Goal: Information Seeking & Learning: Learn about a topic

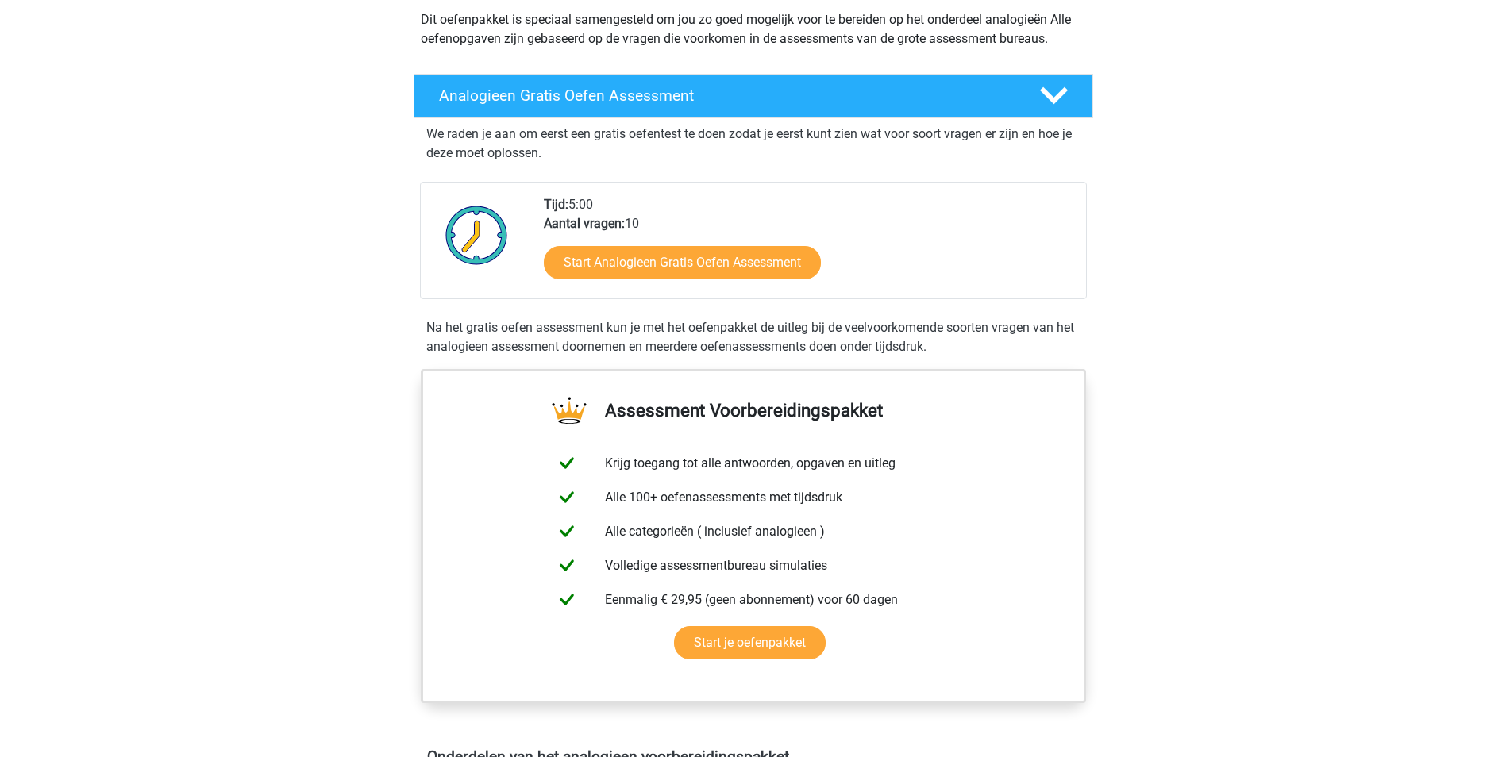
scroll to position [318, 0]
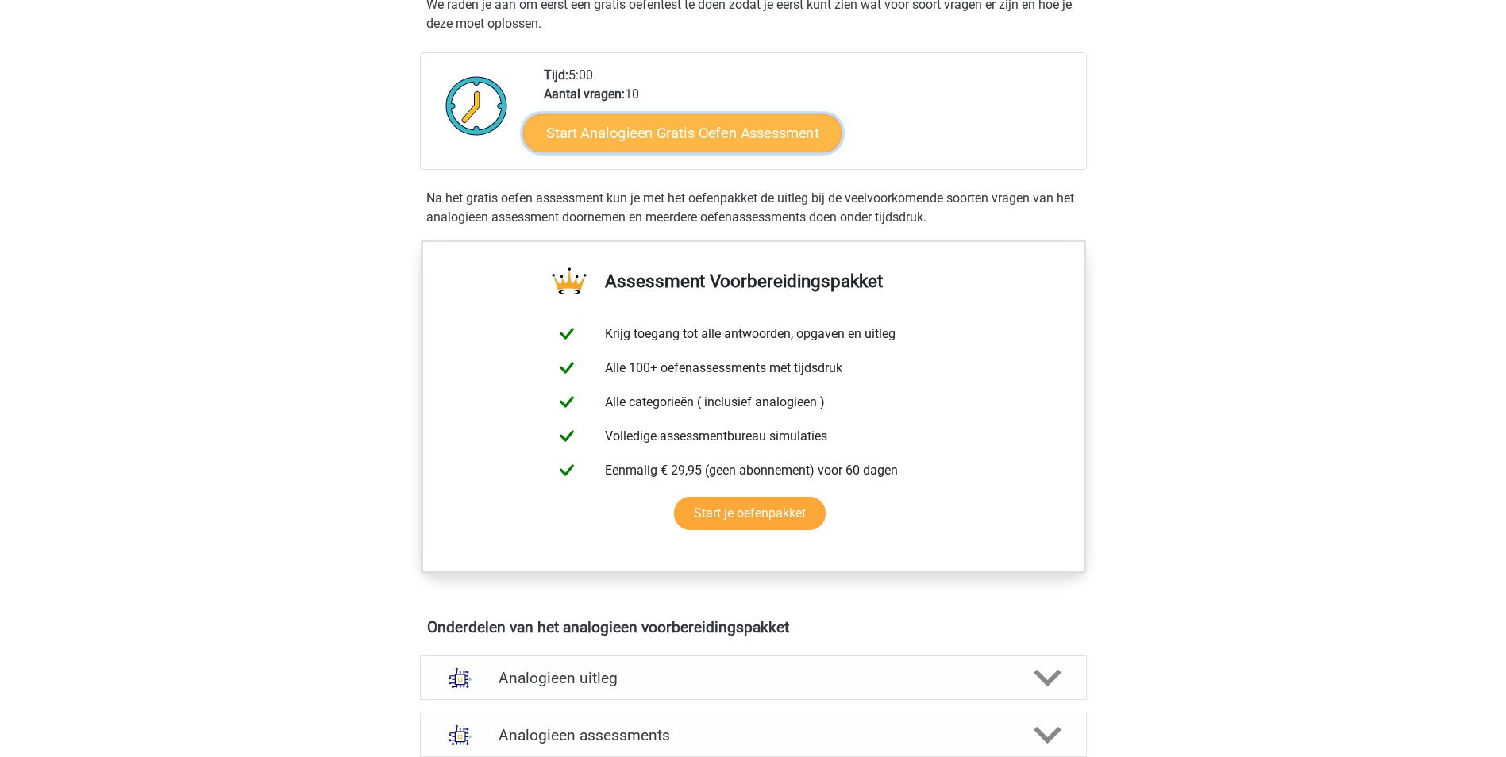
click at [713, 137] on link "Start Analogieen Gratis Oefen Assessment" at bounding box center [682, 133] width 318 height 38
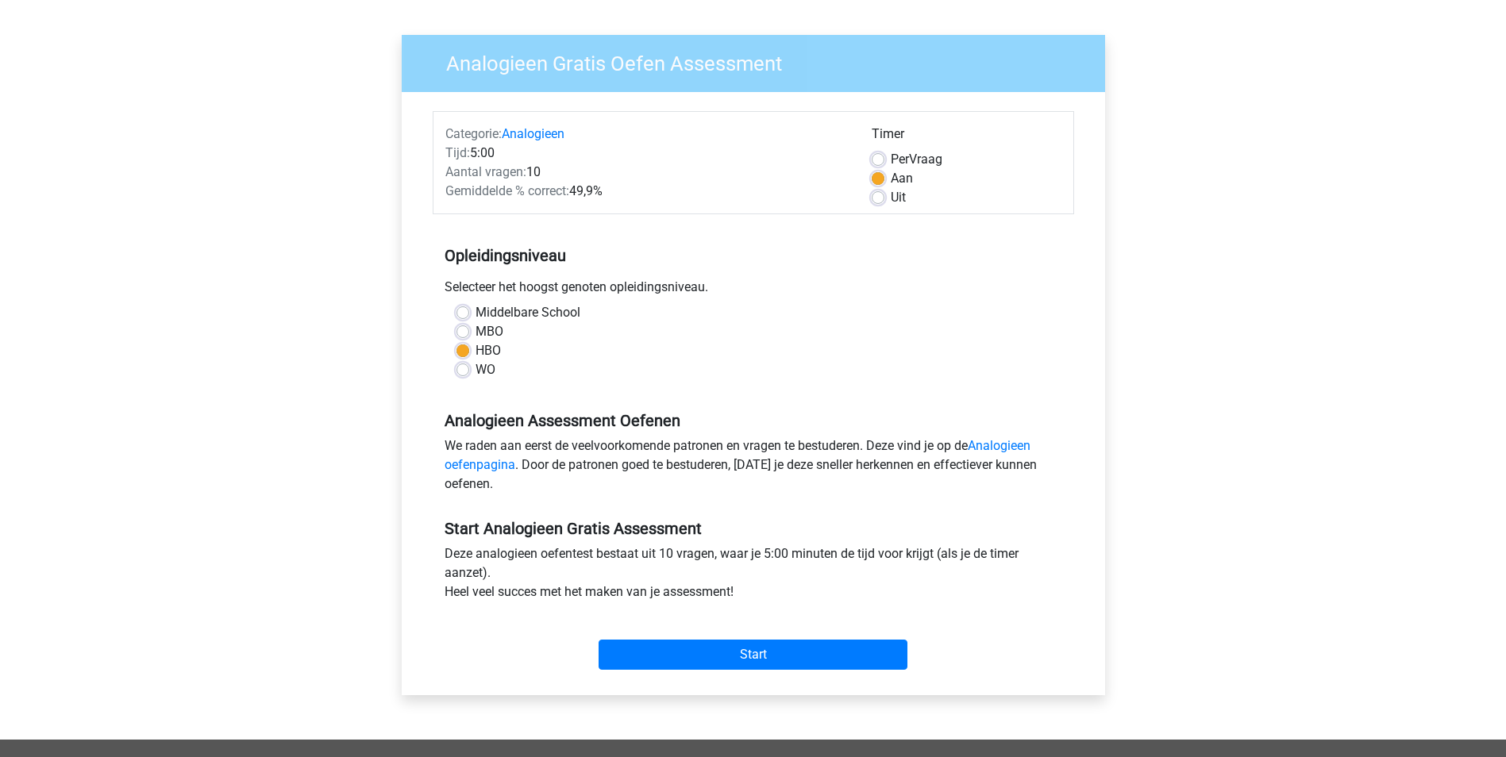
scroll to position [238, 0]
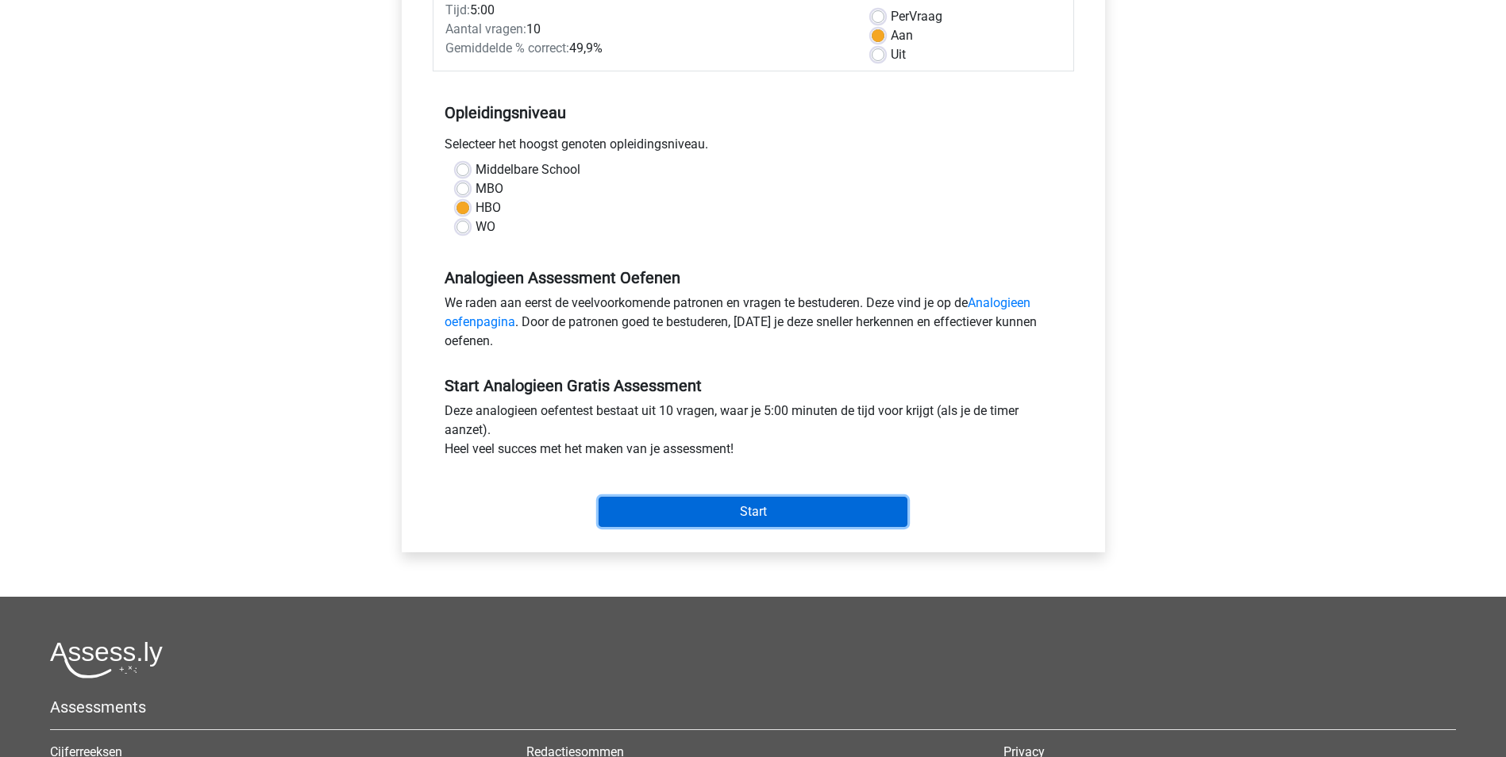
click at [831, 512] on input "Start" at bounding box center [753, 512] width 309 height 30
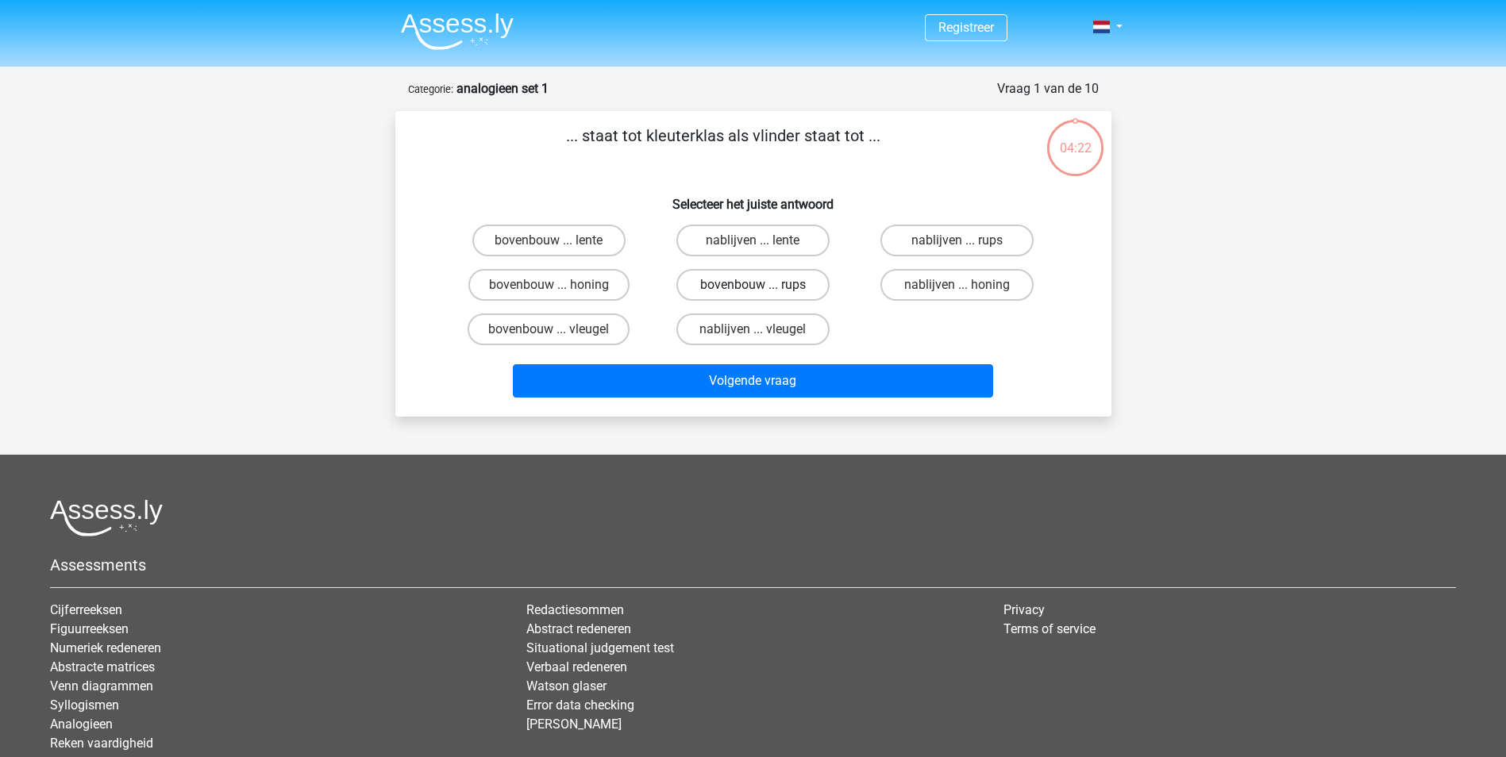
click at [788, 276] on label "bovenbouw ... rups" at bounding box center [752, 285] width 153 height 32
click at [763, 285] on input "bovenbouw ... rups" at bounding box center [758, 290] width 10 height 10
radio input "true"
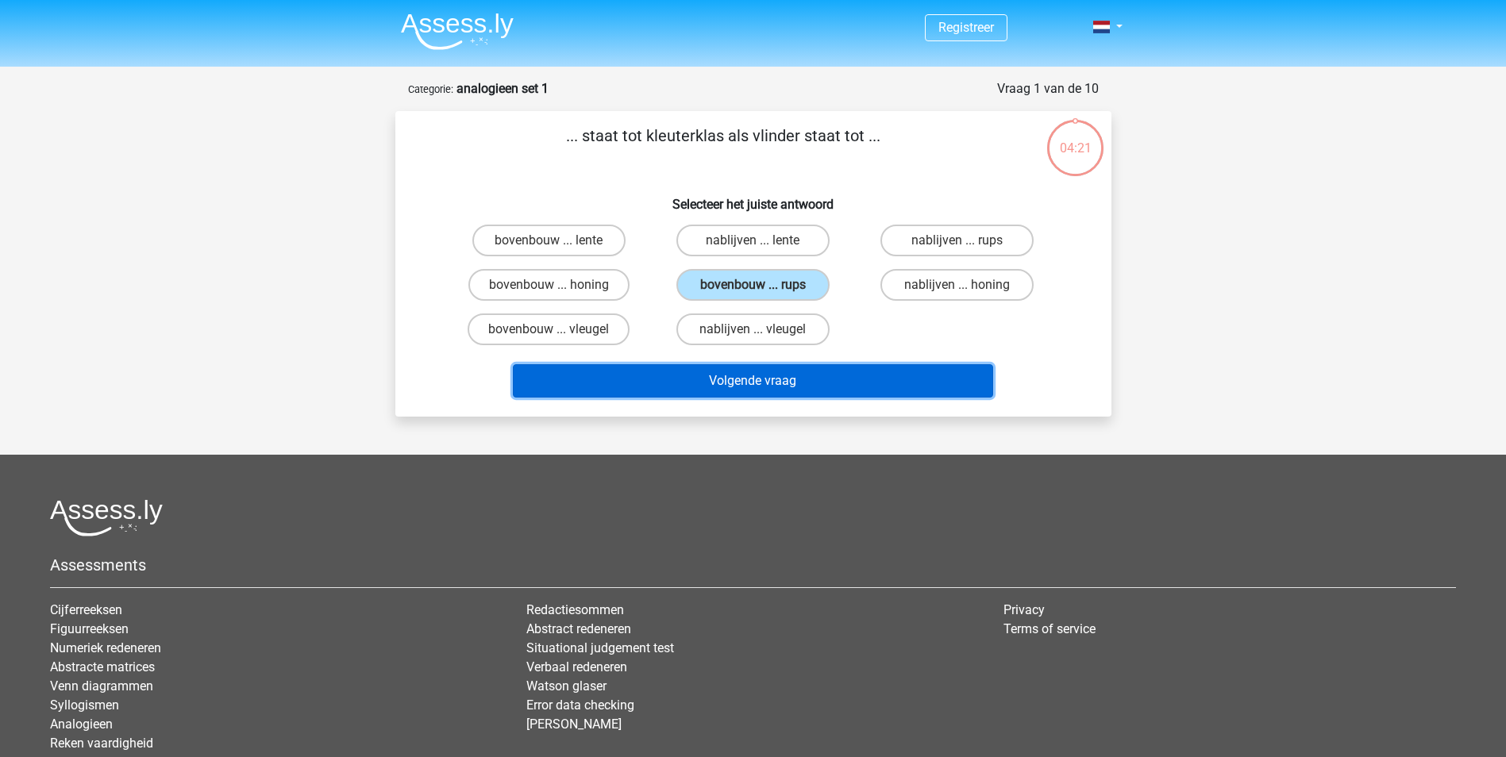
click at [860, 385] on button "Volgende vraag" at bounding box center [753, 380] width 480 height 33
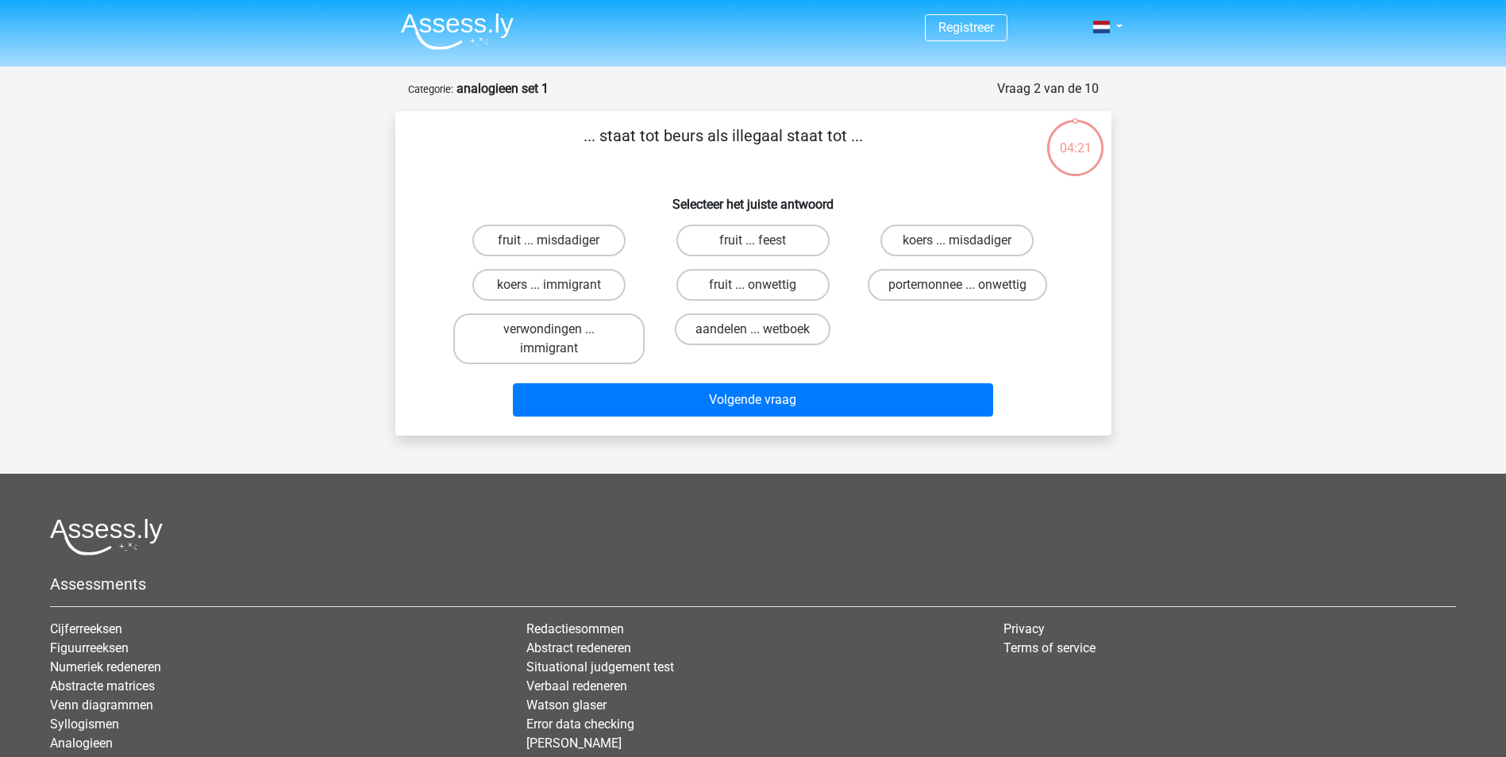
scroll to position [79, 0]
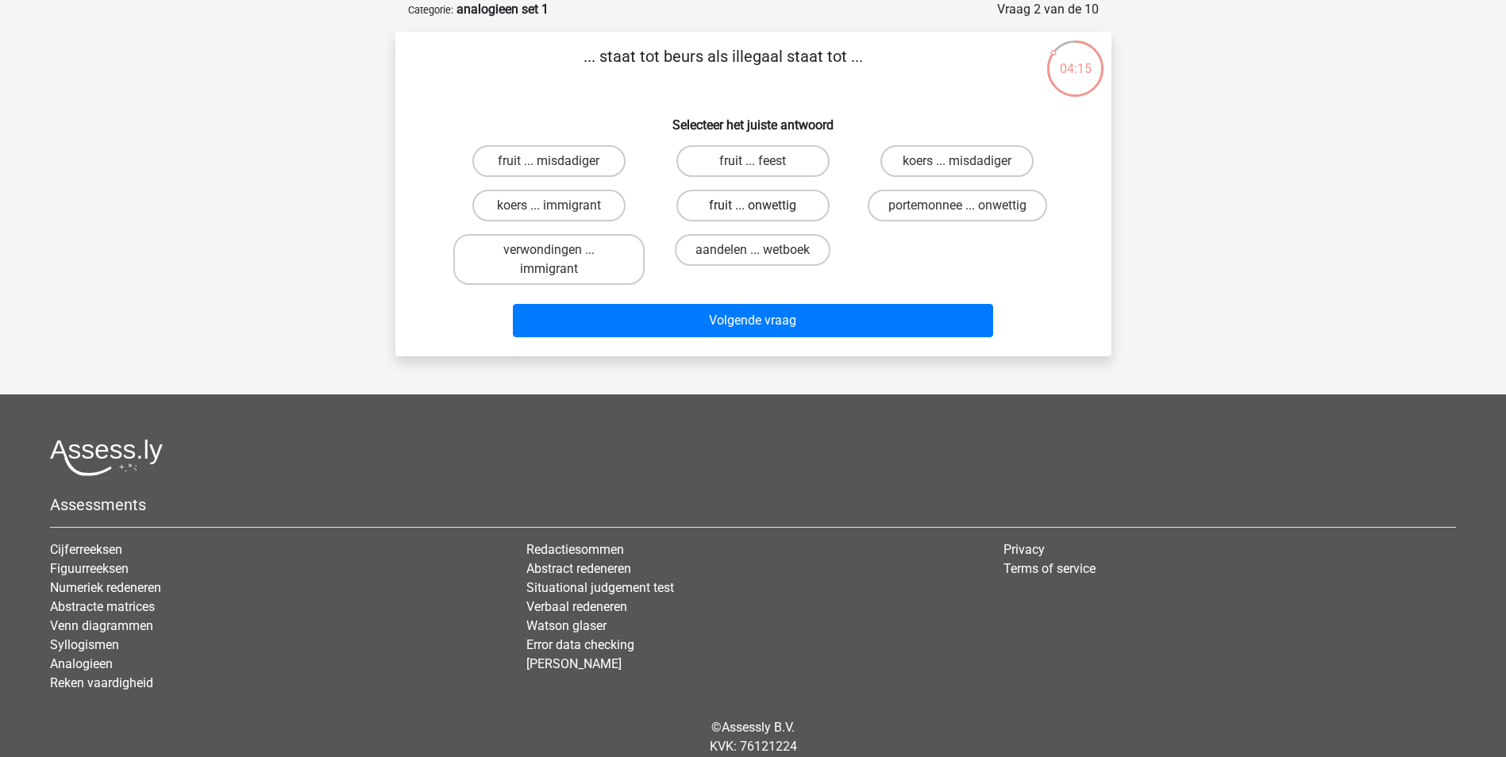
click at [765, 202] on label "fruit ... onwettig" at bounding box center [752, 206] width 153 height 32
click at [763, 206] on input "fruit ... onwettig" at bounding box center [758, 211] width 10 height 10
radio input "true"
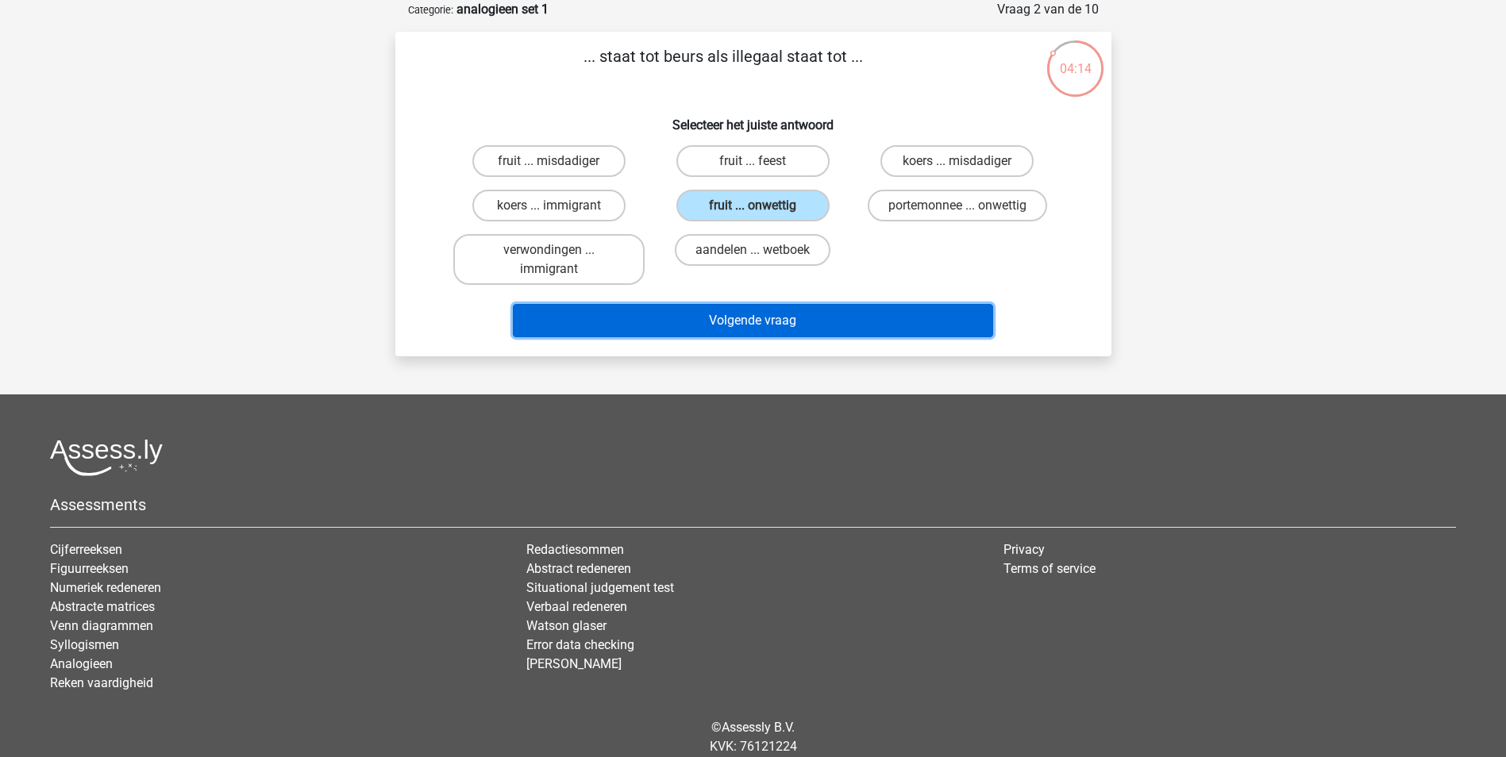
click at [878, 318] on button "Volgende vraag" at bounding box center [753, 320] width 480 height 33
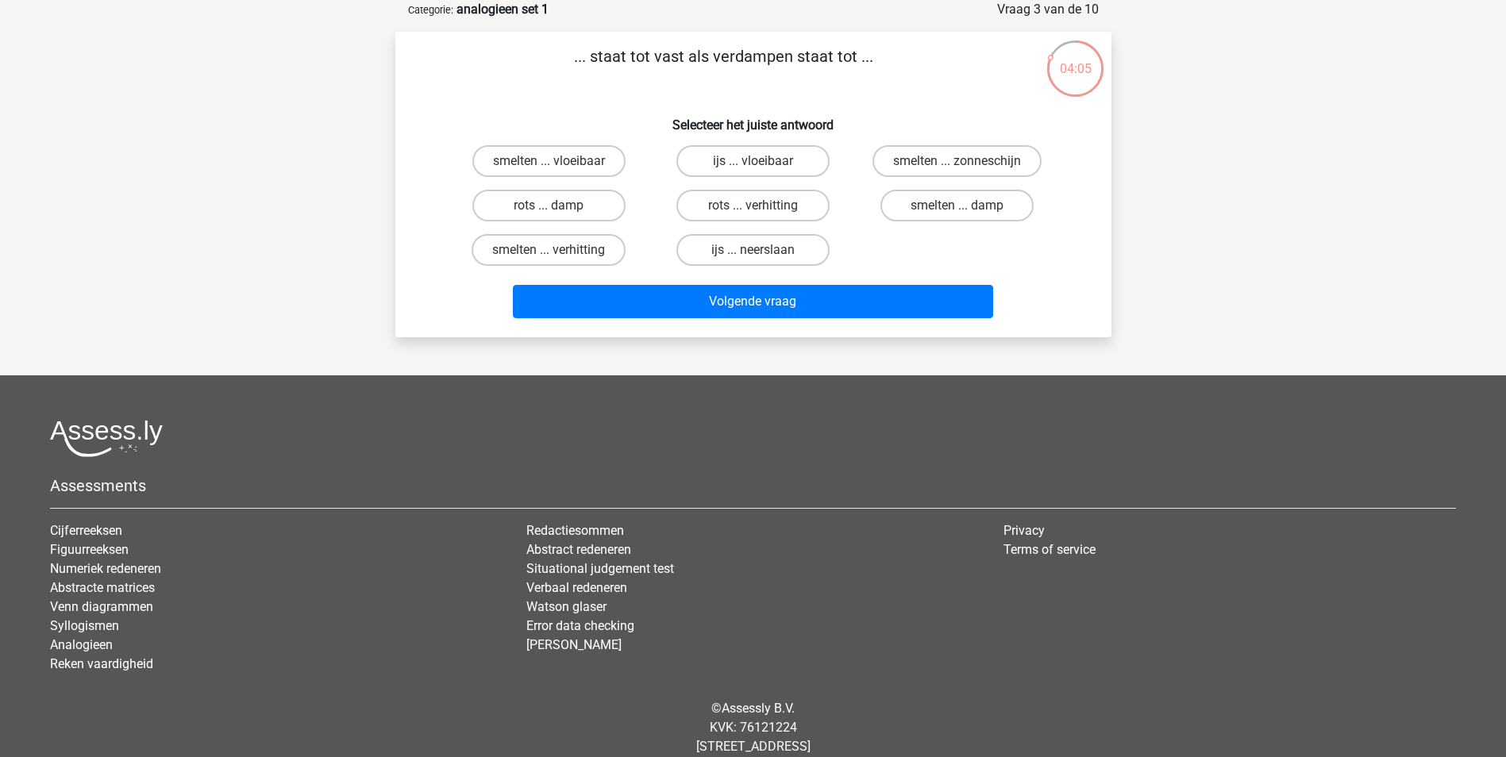
scroll to position [0, 0]
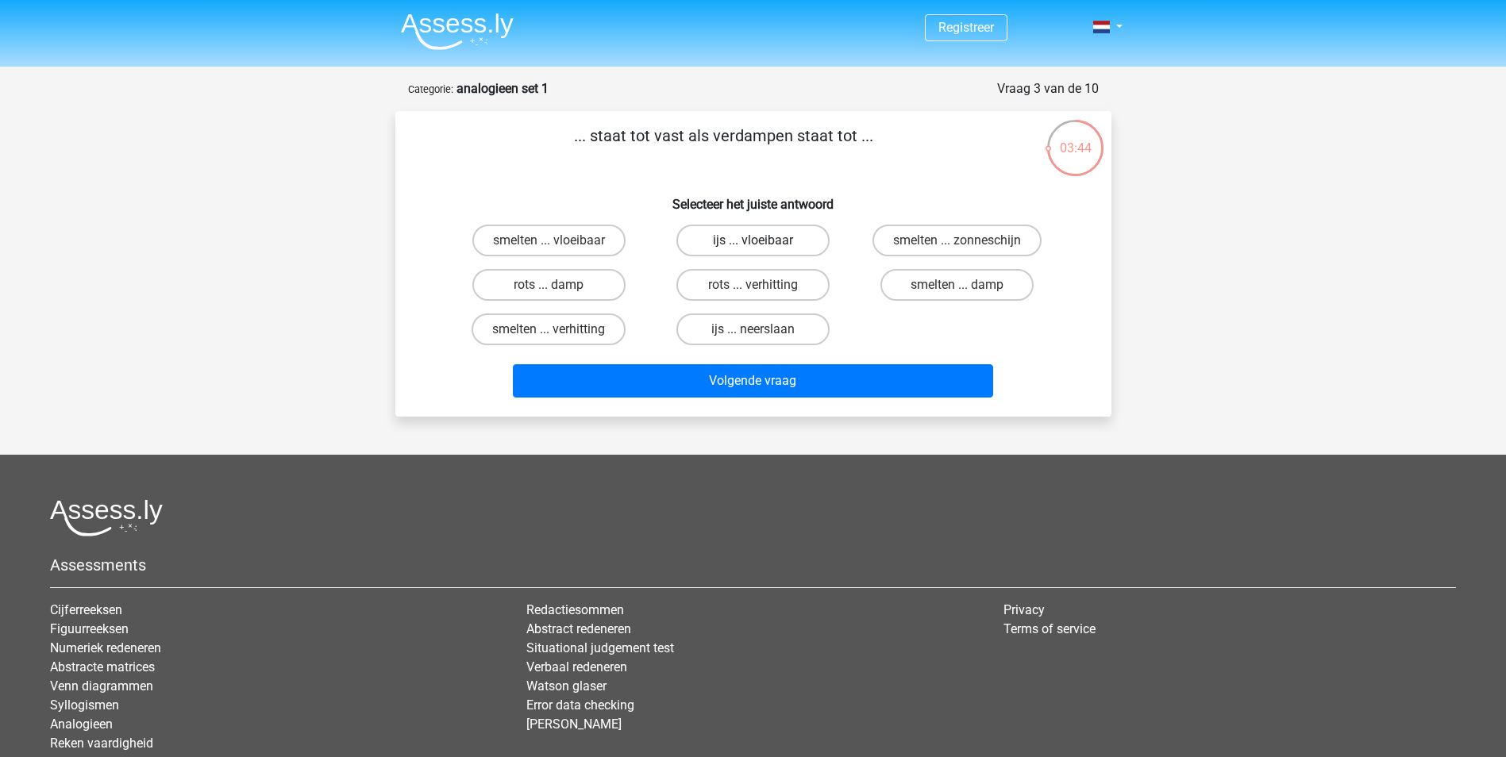
click at [795, 239] on label "ijs ... vloeibaar" at bounding box center [752, 241] width 153 height 32
click at [763, 241] on input "ijs ... vloeibaar" at bounding box center [758, 246] width 10 height 10
radio input "true"
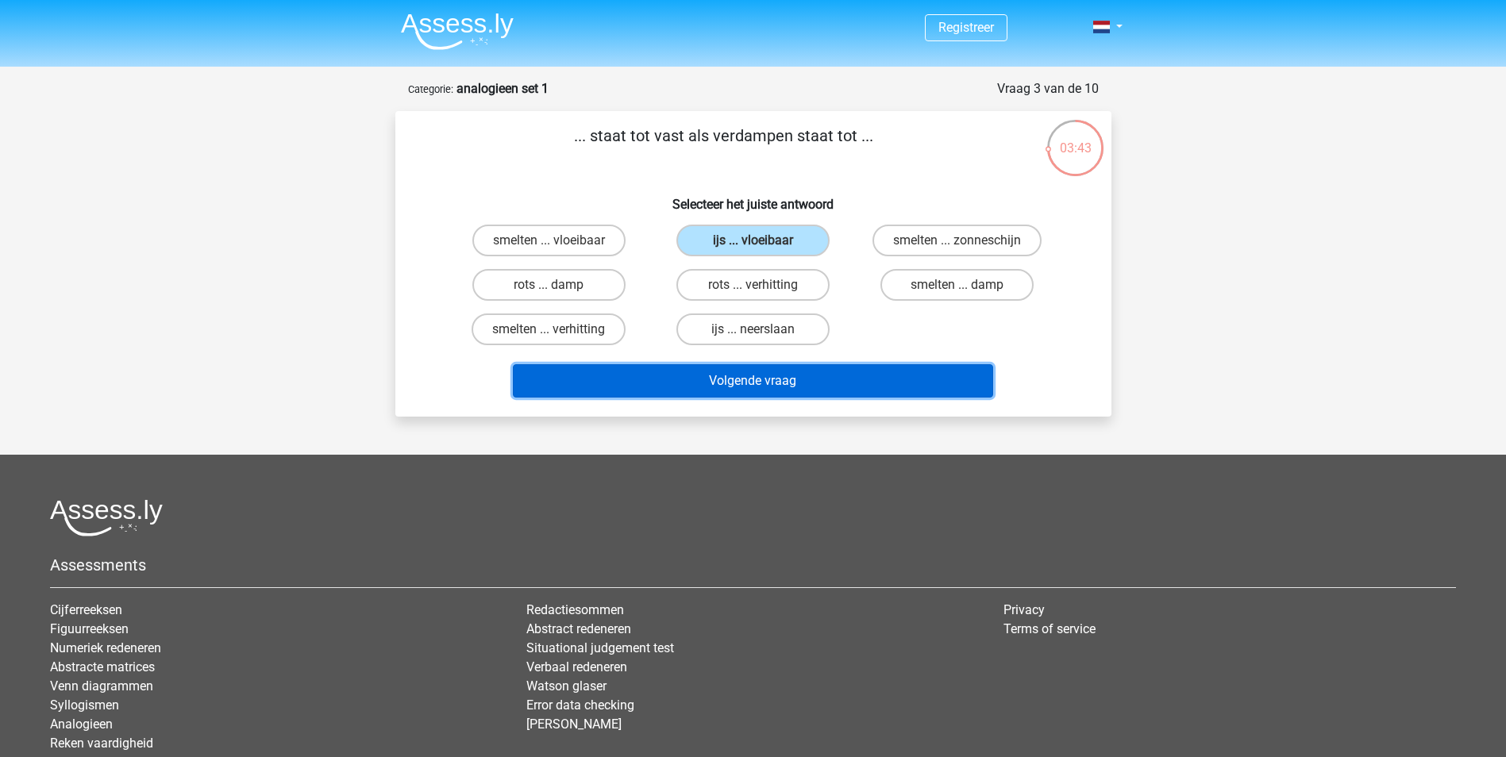
click at [878, 381] on button "Volgende vraag" at bounding box center [753, 380] width 480 height 33
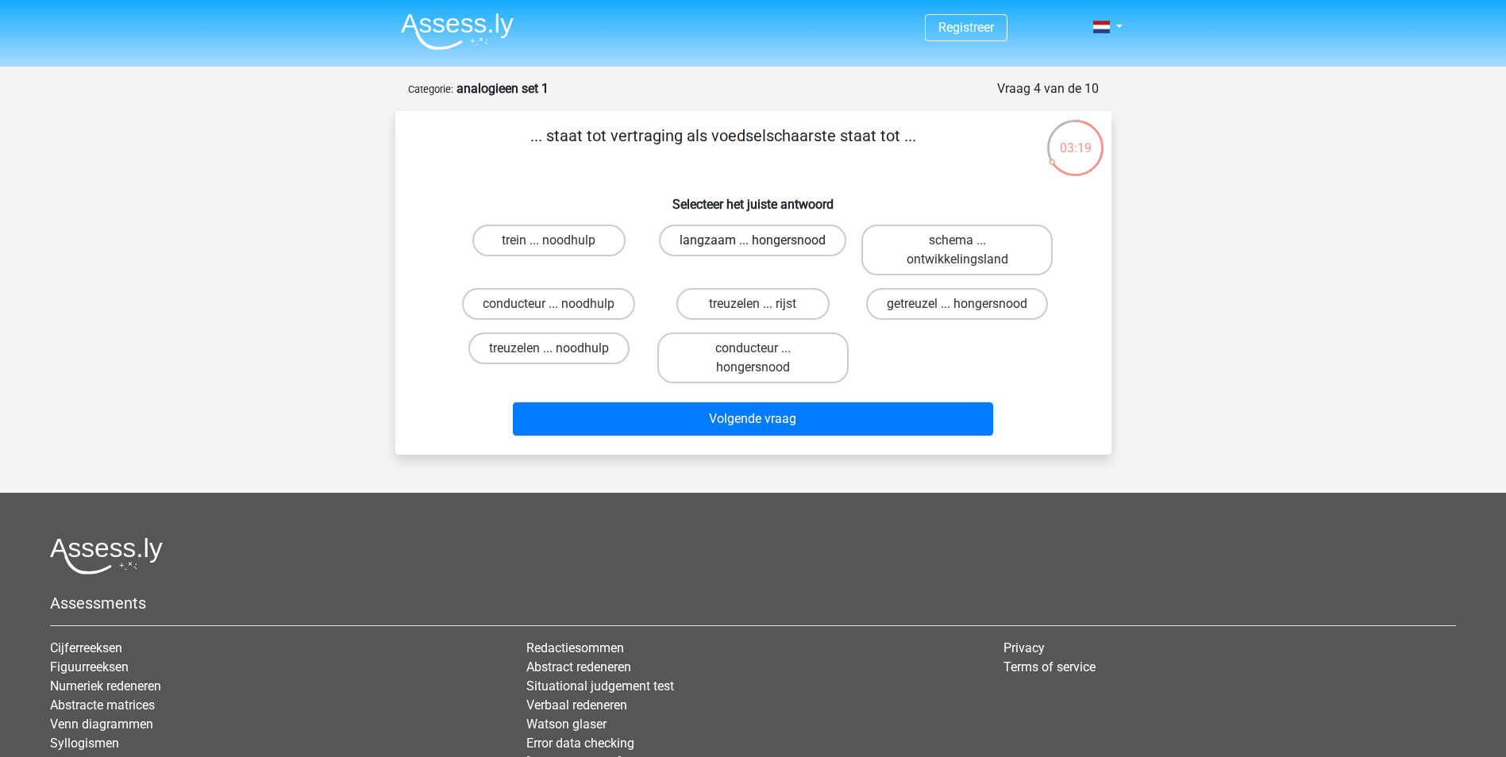
click at [811, 239] on label "langzaam ... hongersnood" at bounding box center [752, 241] width 187 height 32
click at [763, 241] on input "langzaam ... hongersnood" at bounding box center [758, 246] width 10 height 10
radio input "true"
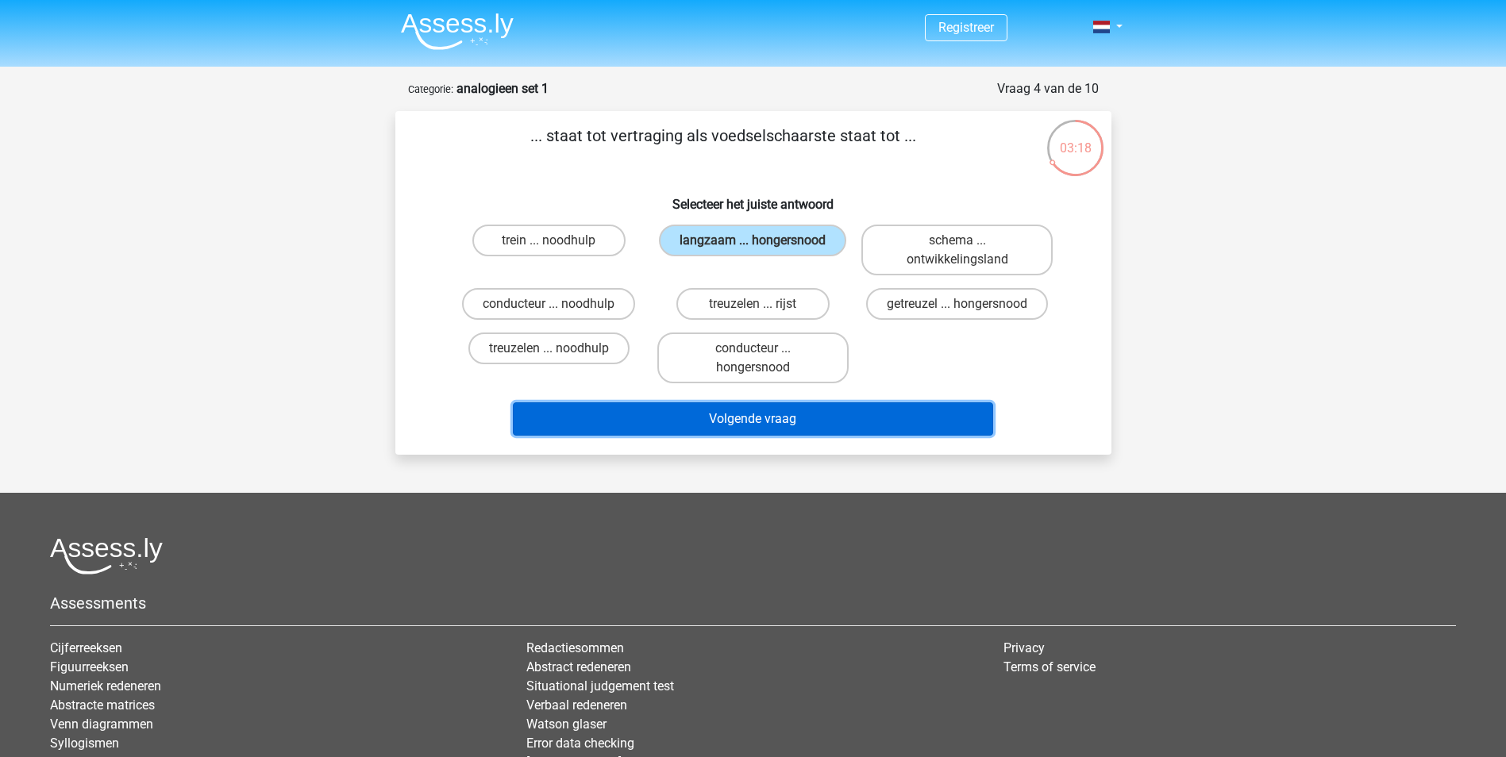
click at [855, 412] on button "Volgende vraag" at bounding box center [753, 419] width 480 height 33
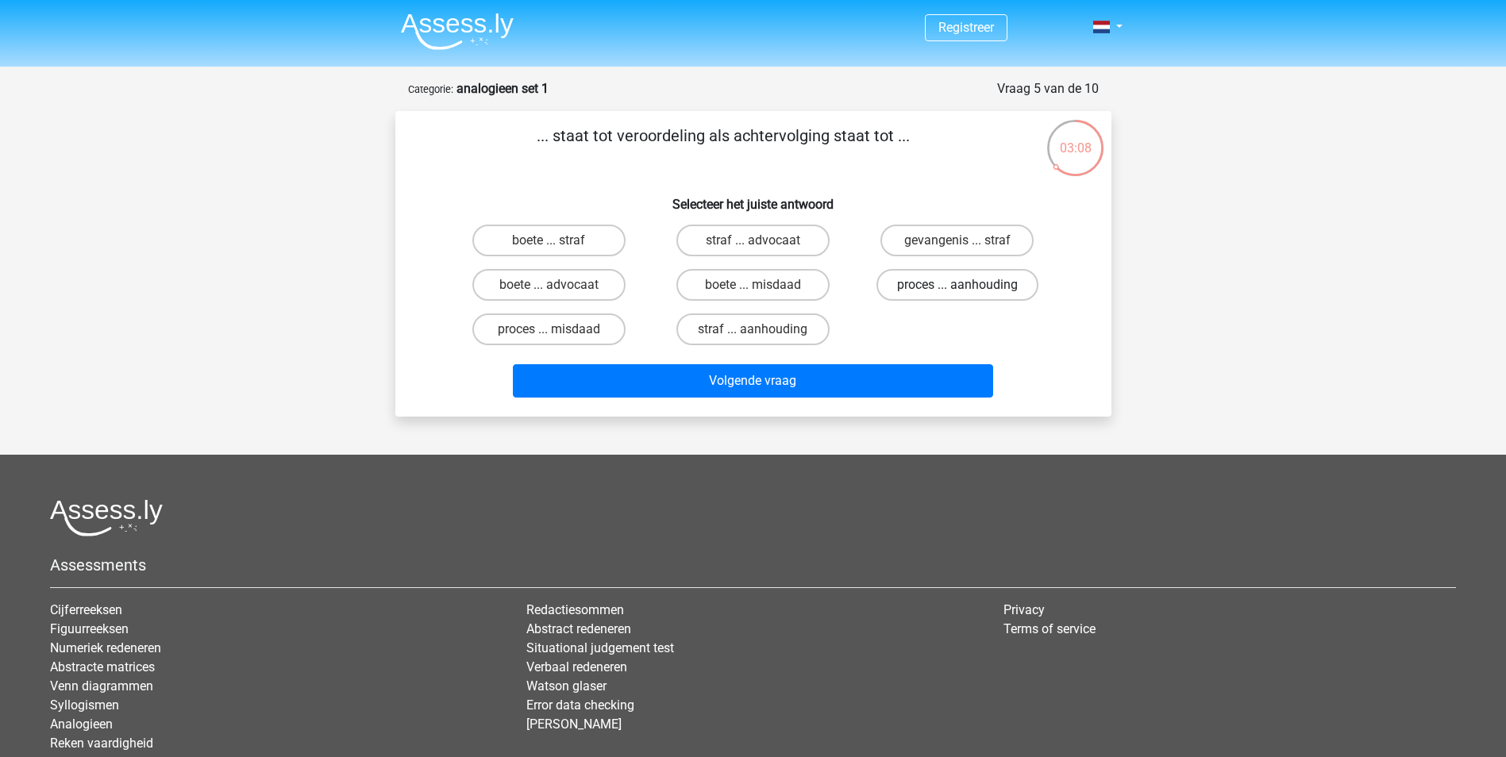
click at [919, 282] on label "proces ... aanhouding" at bounding box center [957, 285] width 162 height 32
click at [957, 285] on input "proces ... aanhouding" at bounding box center [962, 290] width 10 height 10
radio input "true"
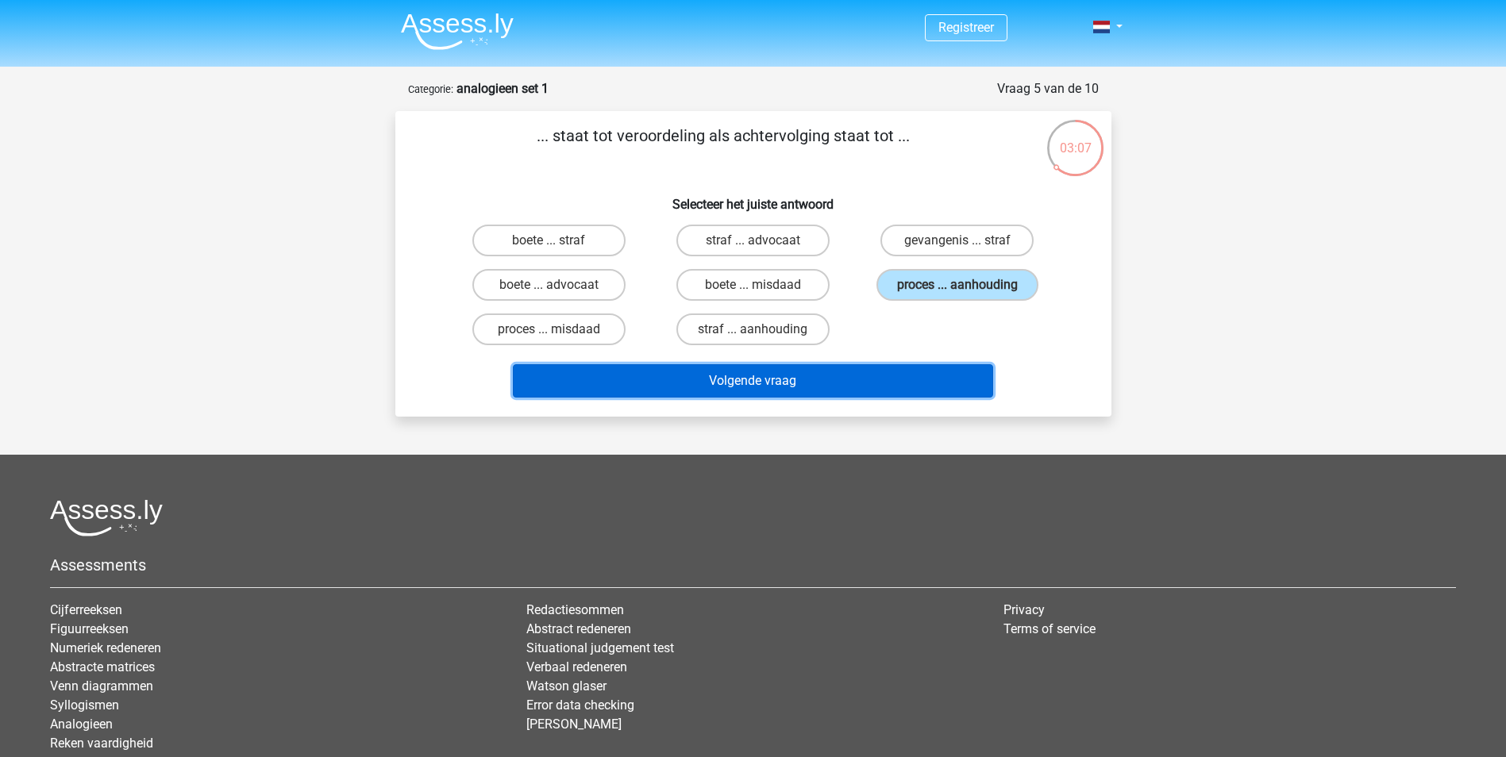
click at [923, 383] on button "Volgende vraag" at bounding box center [753, 380] width 480 height 33
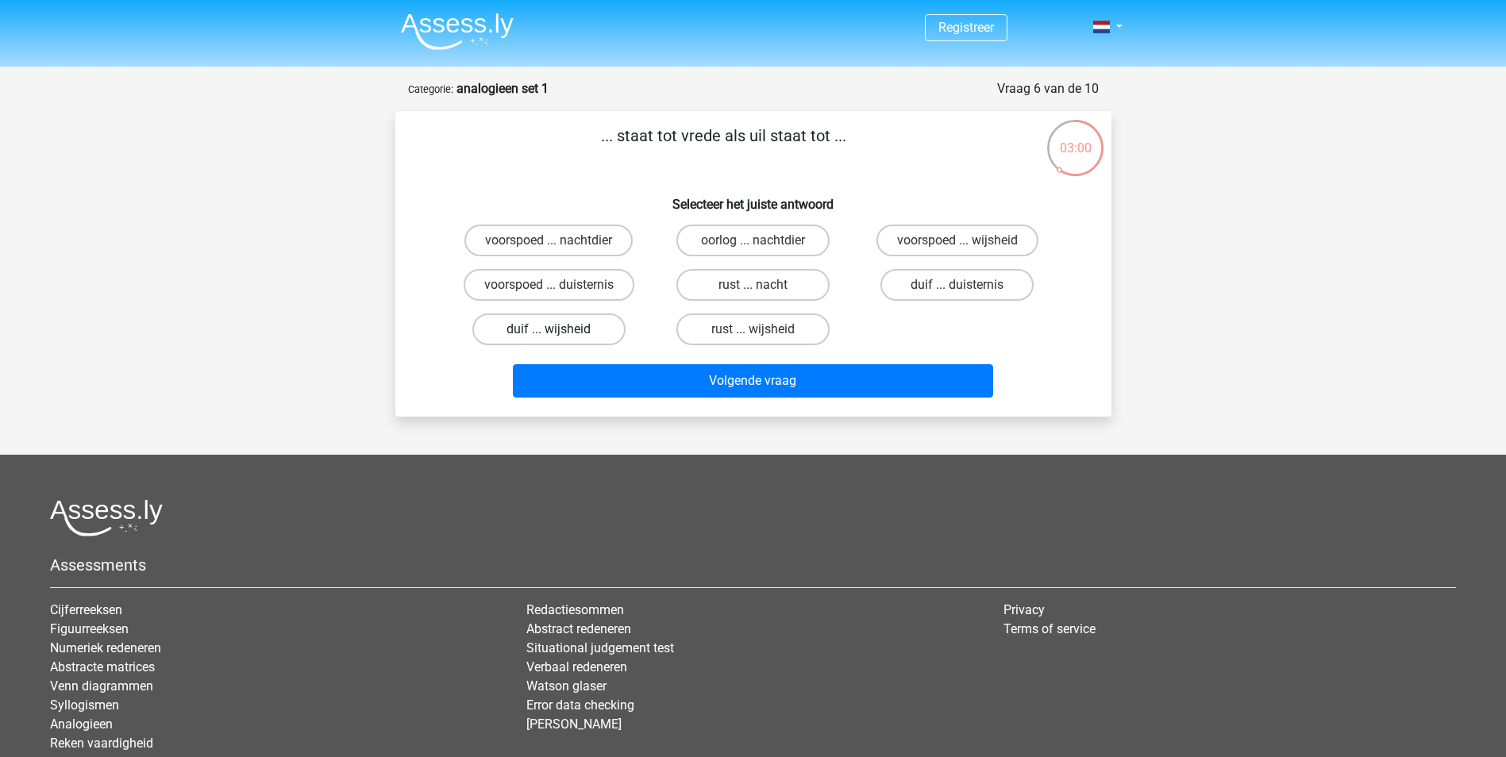
click at [589, 331] on label "duif ... wijsheid" at bounding box center [548, 330] width 153 height 32
click at [559, 331] on input "duif ... wijsheid" at bounding box center [554, 334] width 10 height 10
radio input "true"
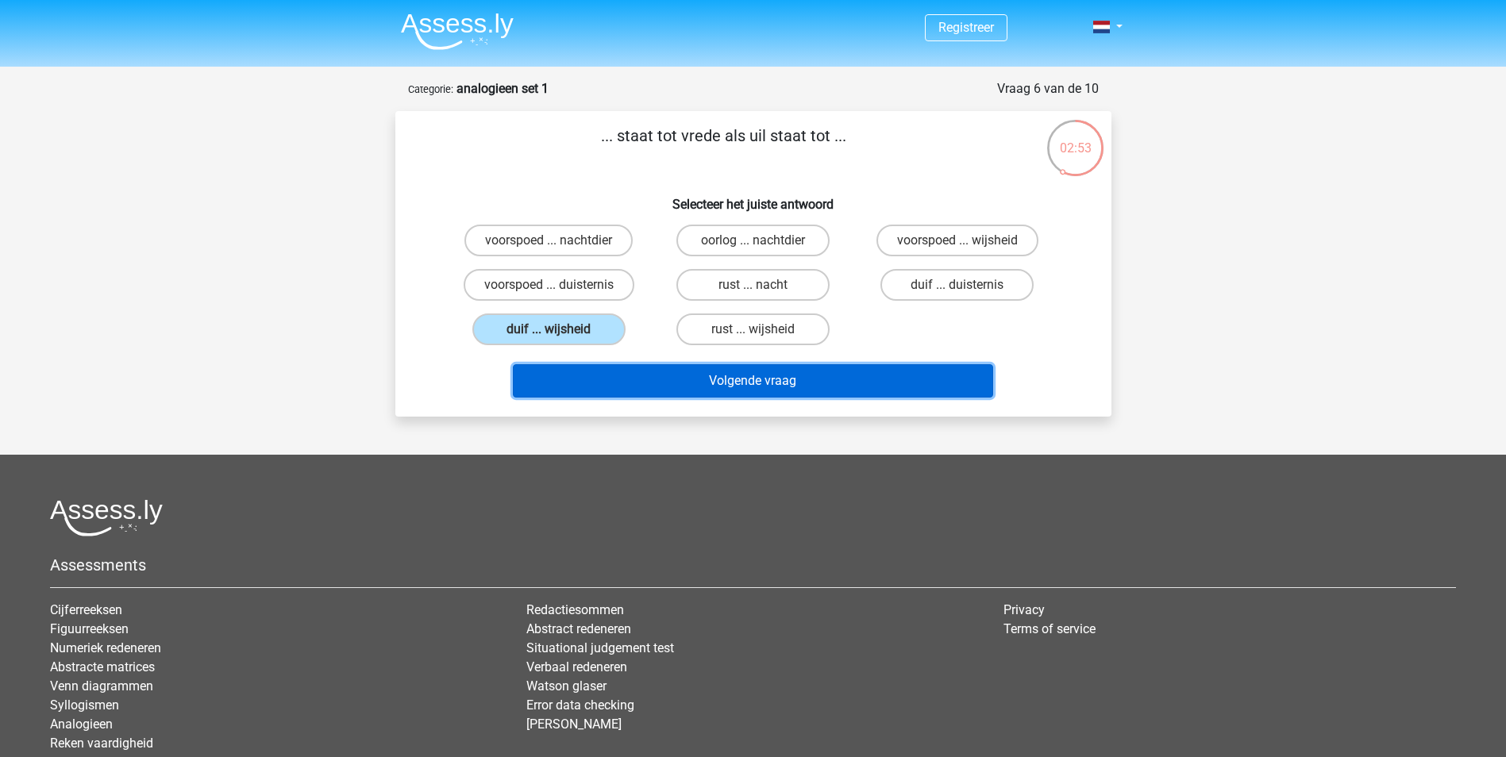
click at [753, 376] on button "Volgende vraag" at bounding box center [753, 380] width 480 height 33
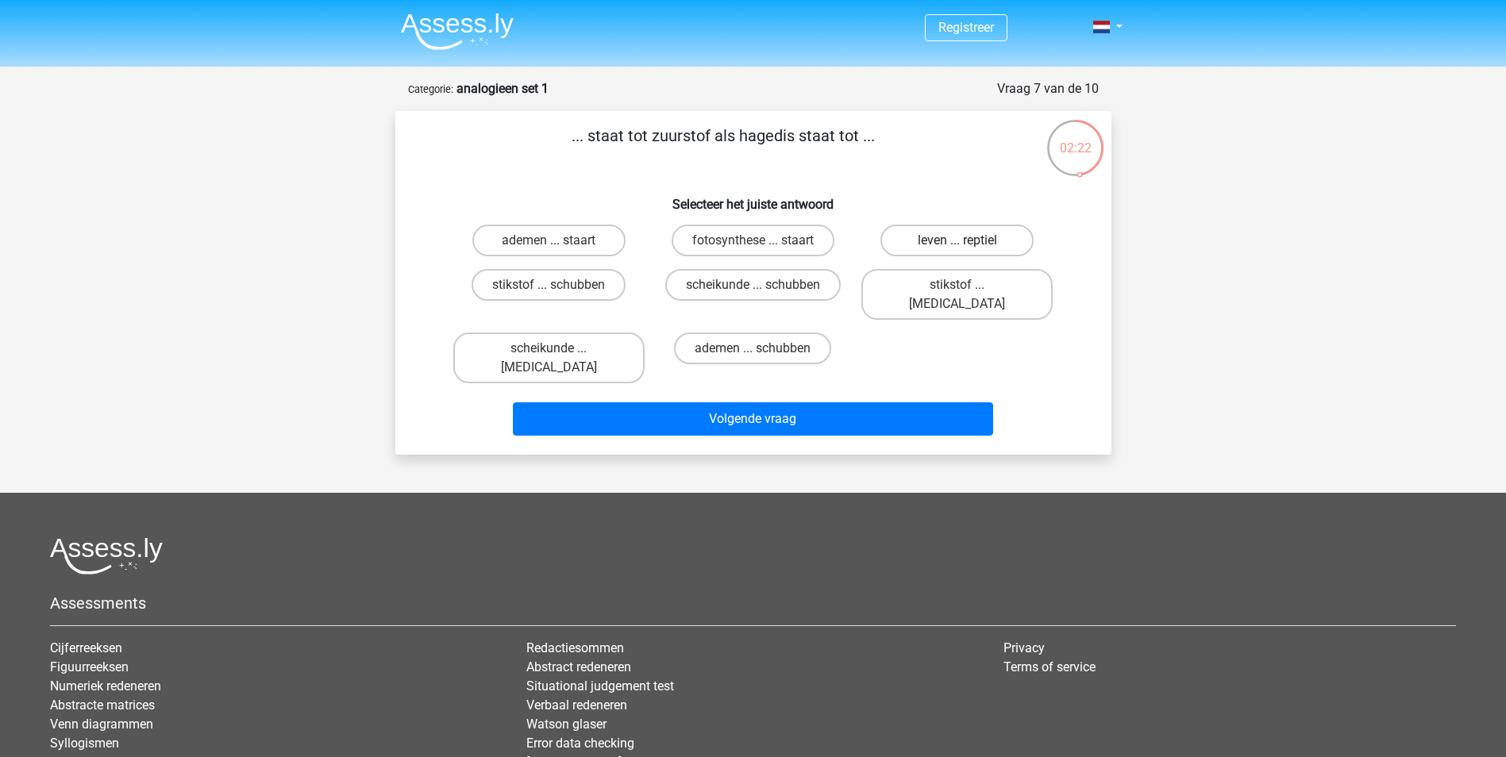
click at [923, 240] on label "leven ... reptiel" at bounding box center [956, 241] width 153 height 32
click at [957, 241] on input "leven ... reptiel" at bounding box center [962, 246] width 10 height 10
radio input "true"
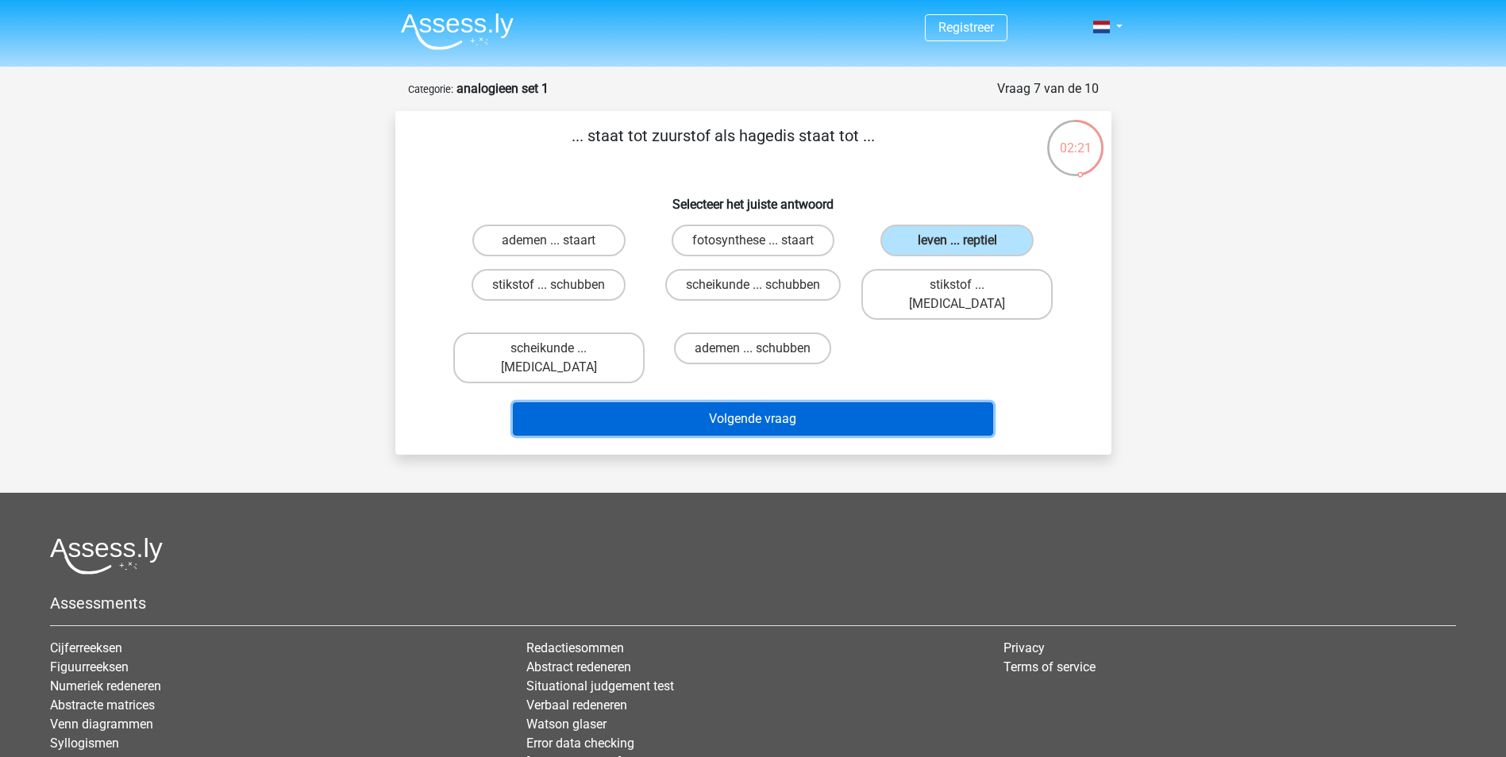
click at [895, 403] on button "Volgende vraag" at bounding box center [753, 419] width 480 height 33
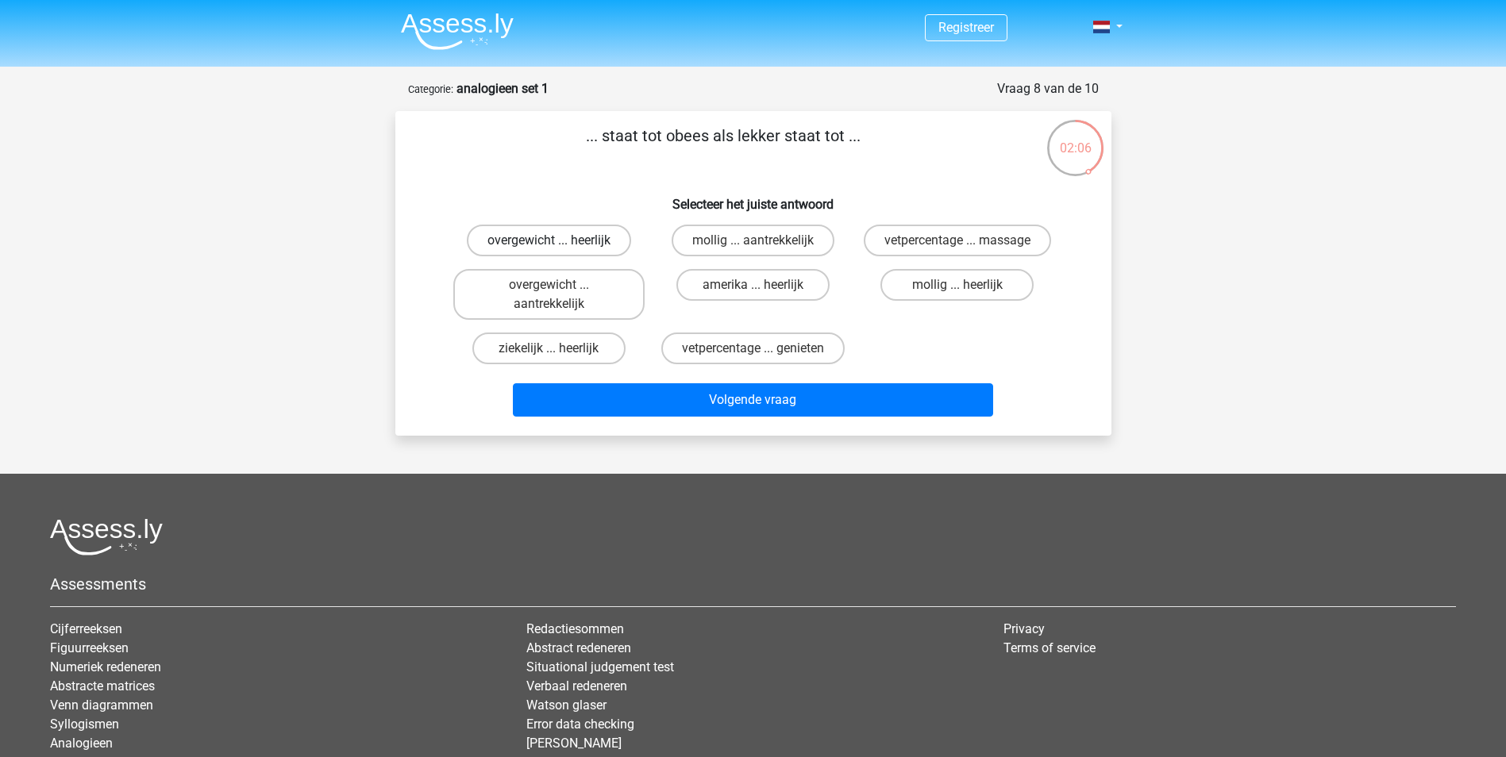
click at [599, 241] on label "overgewicht ... heerlijk" at bounding box center [549, 241] width 164 height 32
click at [559, 241] on input "overgewicht ... heerlijk" at bounding box center [554, 246] width 10 height 10
radio input "true"
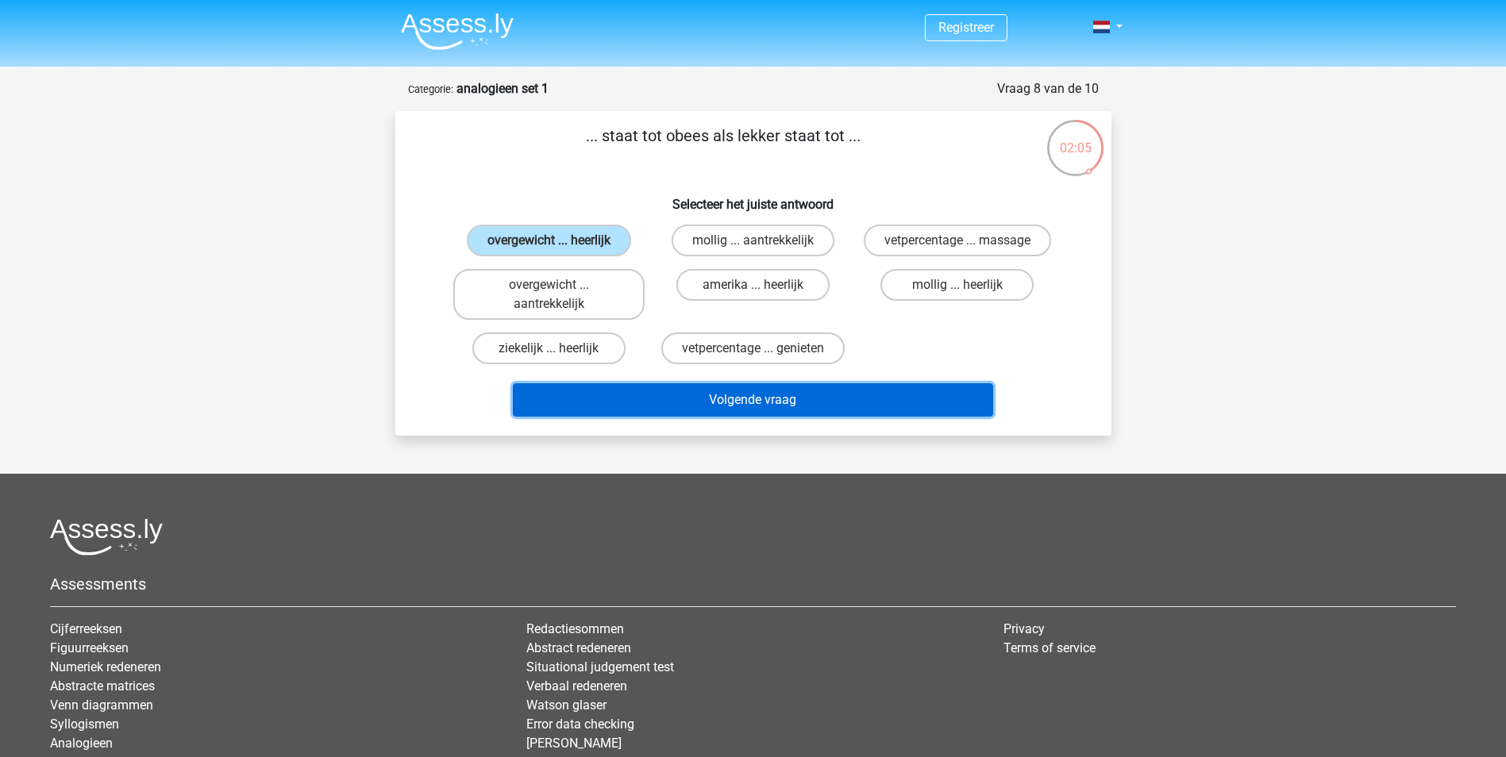
click at [807, 398] on button "Volgende vraag" at bounding box center [753, 399] width 480 height 33
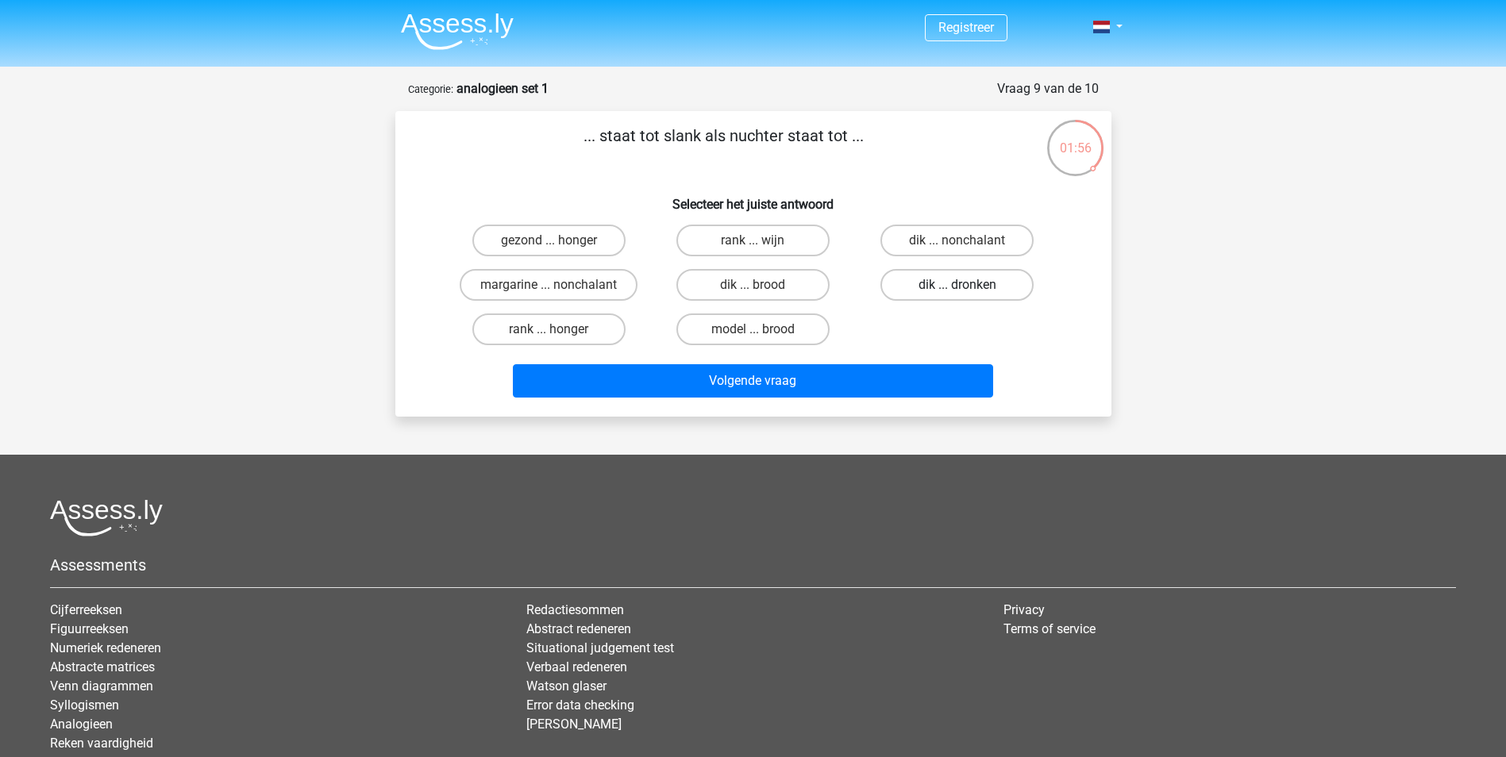
click at [973, 288] on label "dik ... dronken" at bounding box center [956, 285] width 153 height 32
click at [968, 288] on input "dik ... dronken" at bounding box center [962, 290] width 10 height 10
radio input "true"
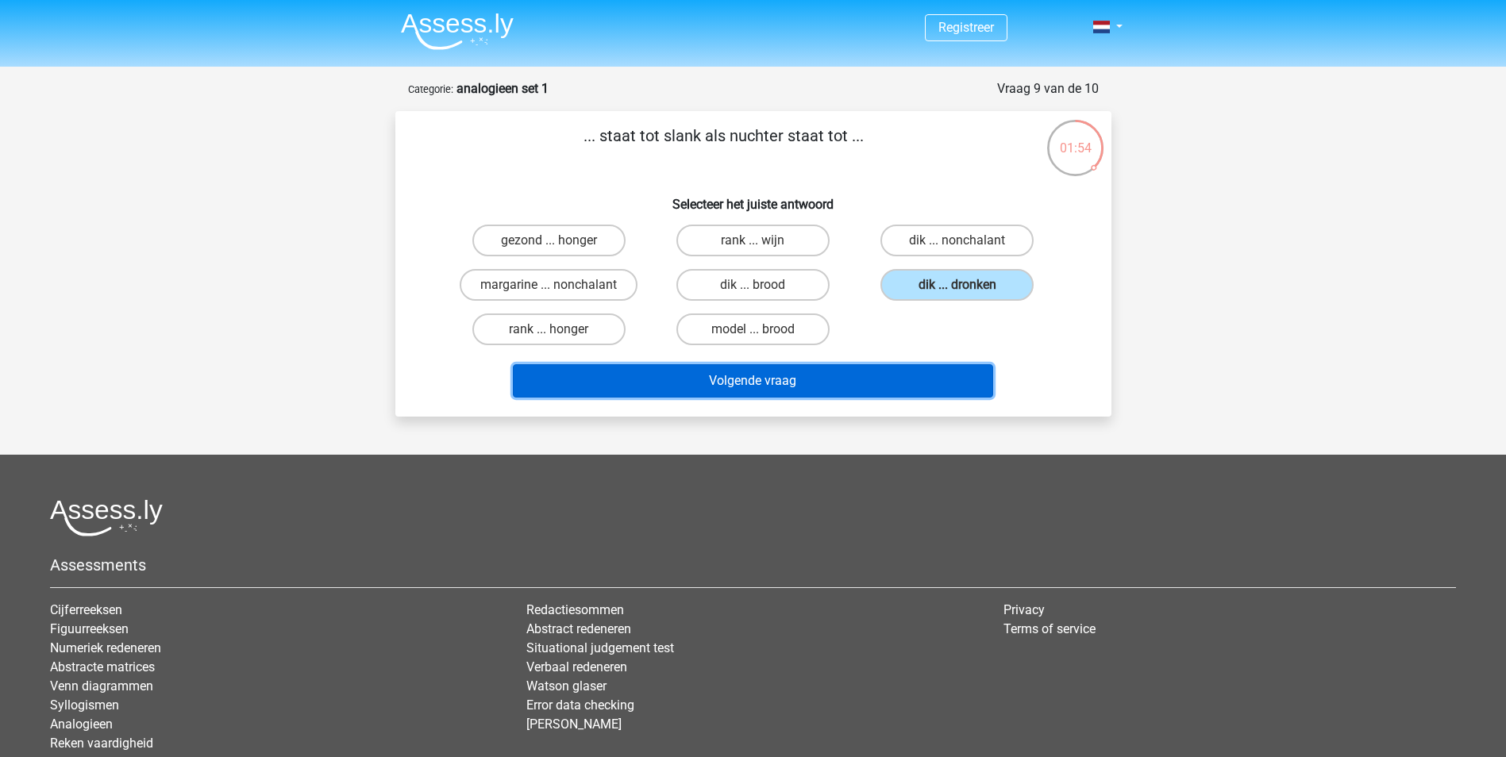
click at [831, 382] on button "Volgende vraag" at bounding box center [753, 380] width 480 height 33
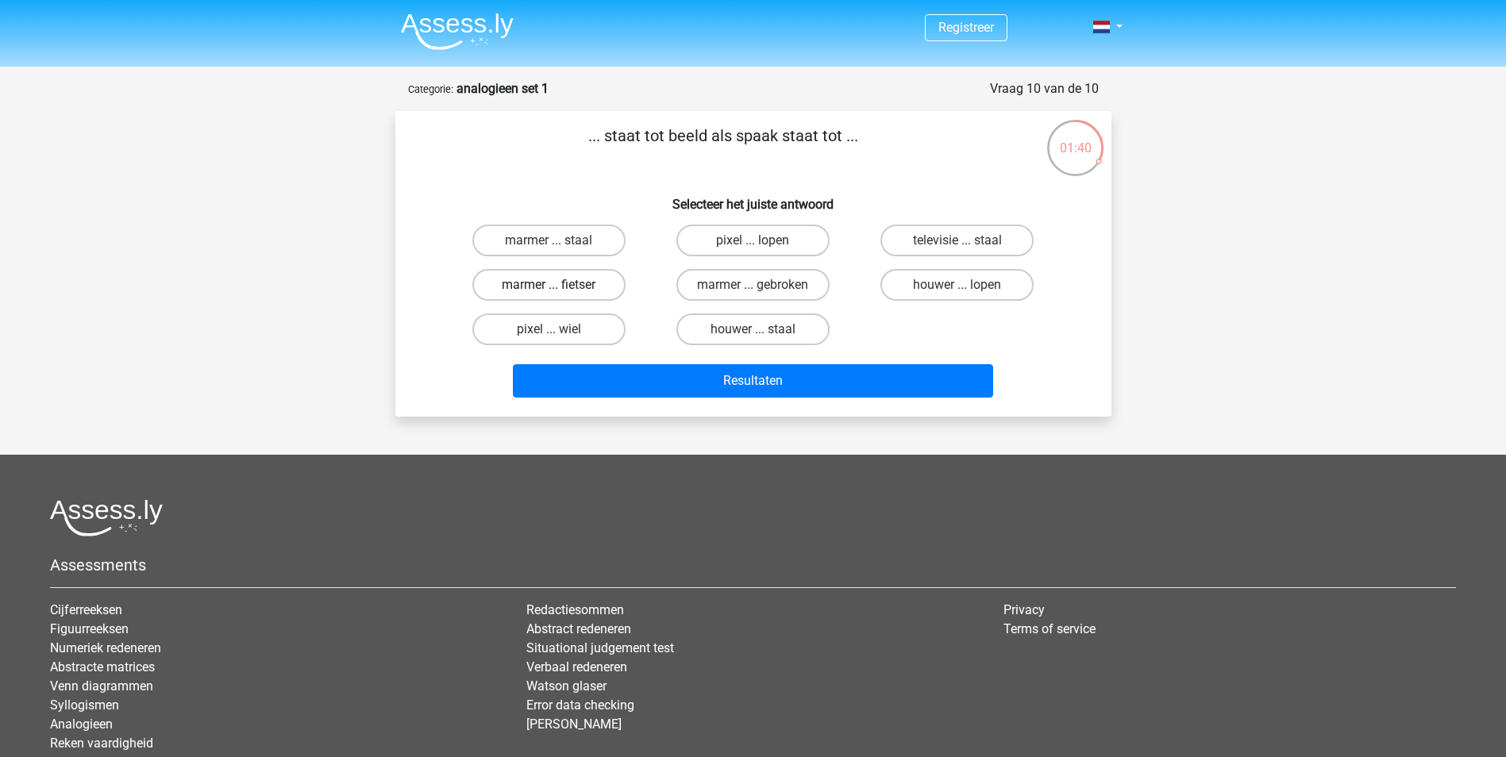
click at [603, 286] on label "marmer ... fietser" at bounding box center [548, 285] width 153 height 32
click at [559, 286] on input "marmer ... fietser" at bounding box center [554, 290] width 10 height 10
radio input "true"
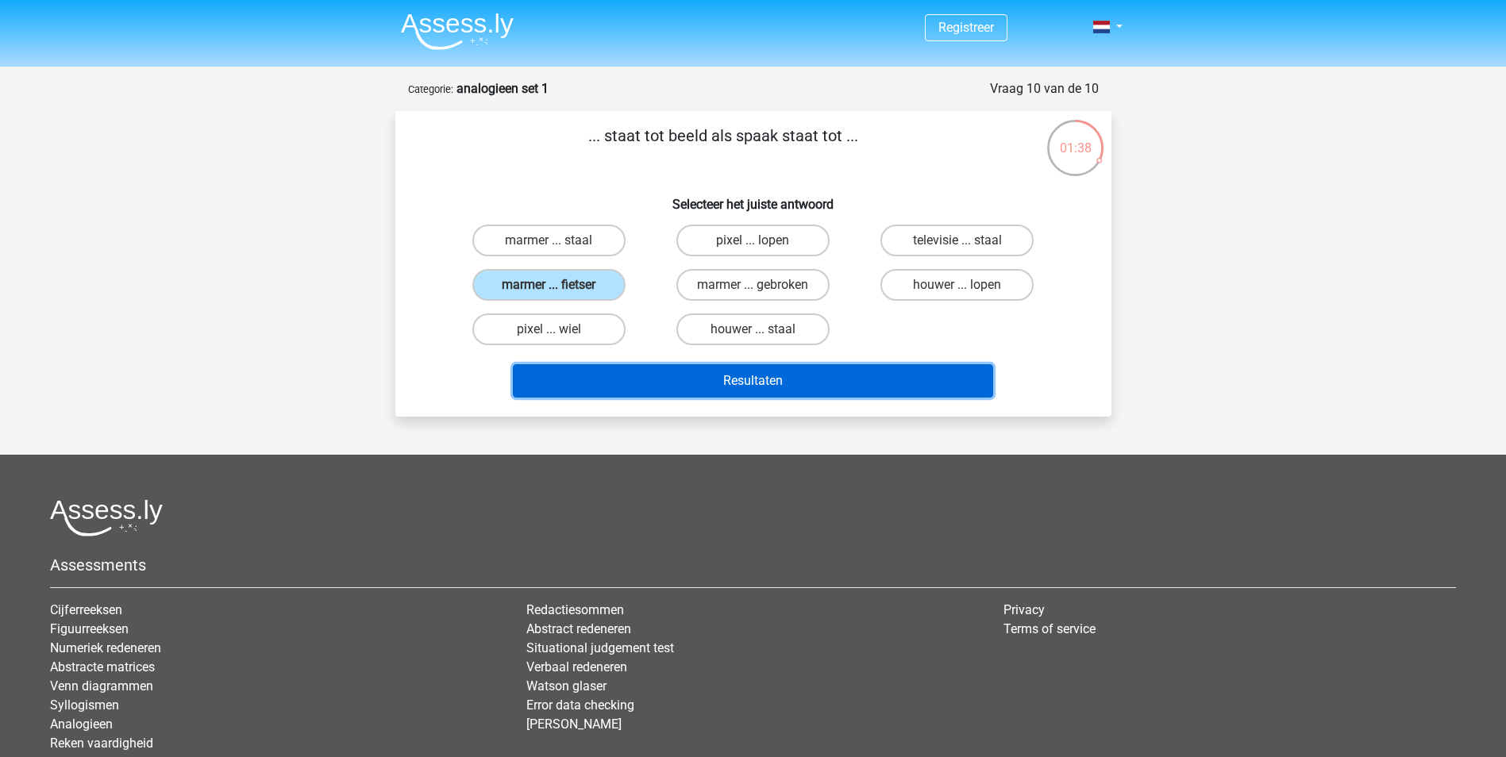
click at [795, 379] on button "Resultaten" at bounding box center [753, 380] width 480 height 33
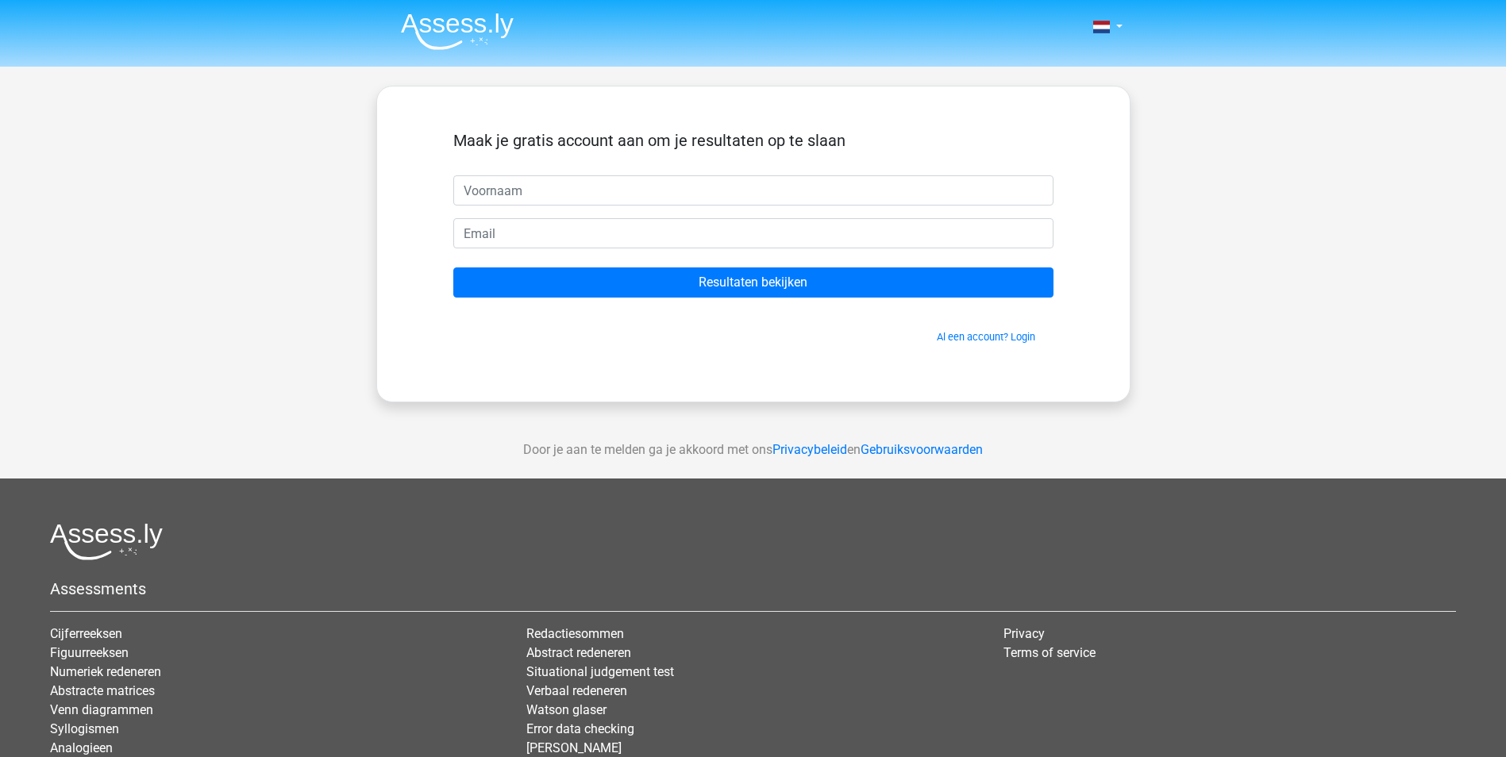
click at [520, 200] on input "text" at bounding box center [753, 190] width 600 height 30
type input "[PERSON_NAME]"
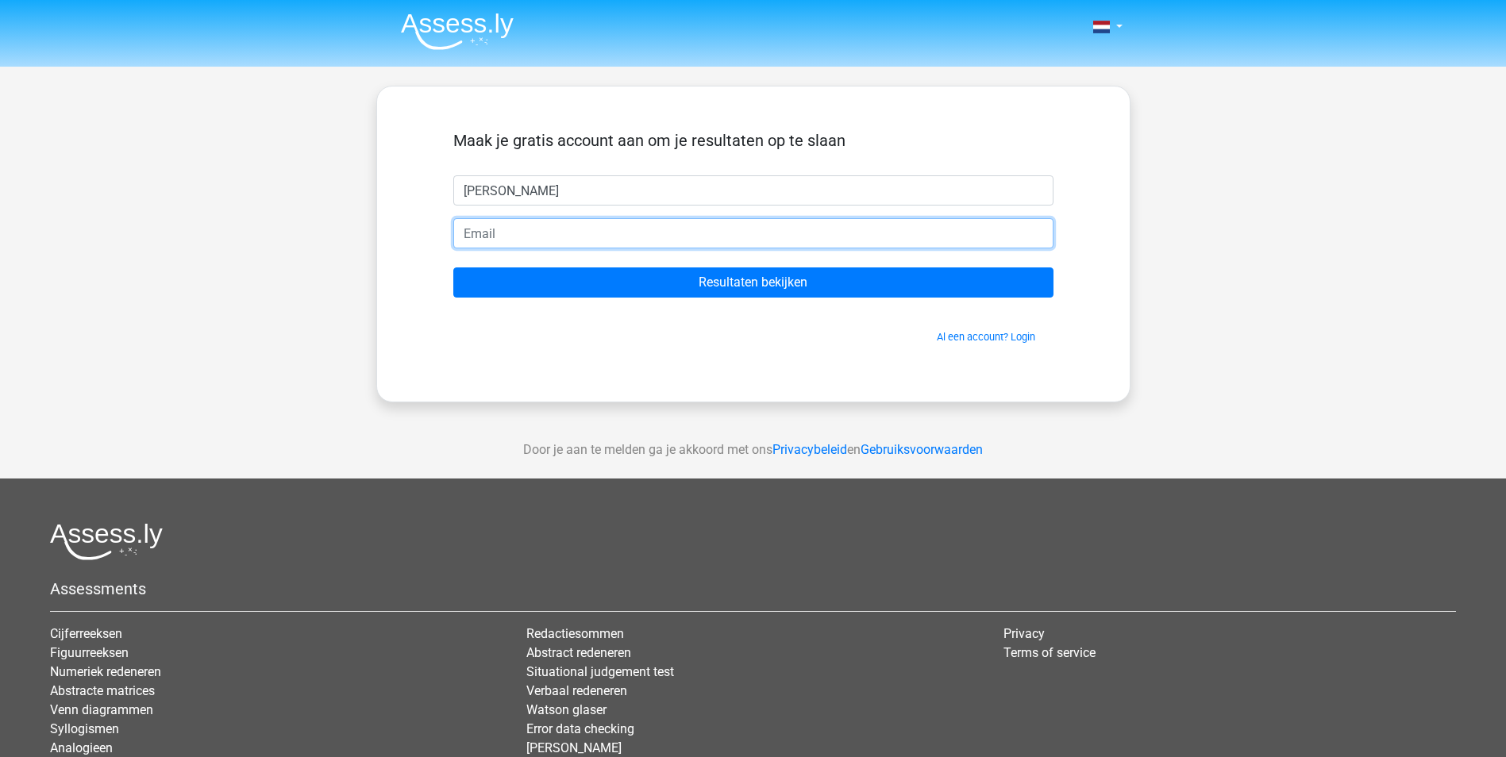
click at [539, 233] on input "email" at bounding box center [753, 233] width 600 height 30
type input "reynaldo@adames.nl"
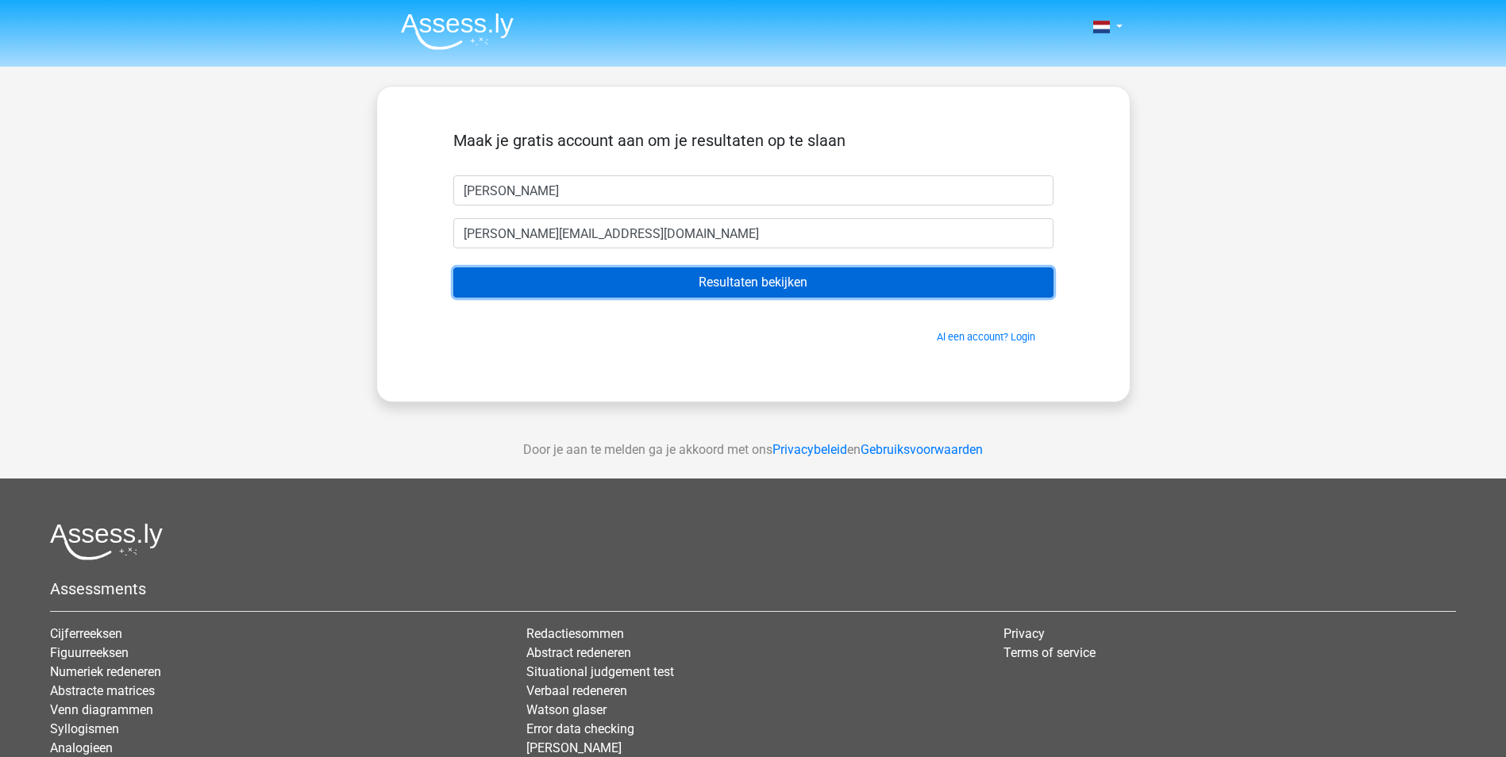
click at [760, 283] on input "Resultaten bekijken" at bounding box center [753, 283] width 600 height 30
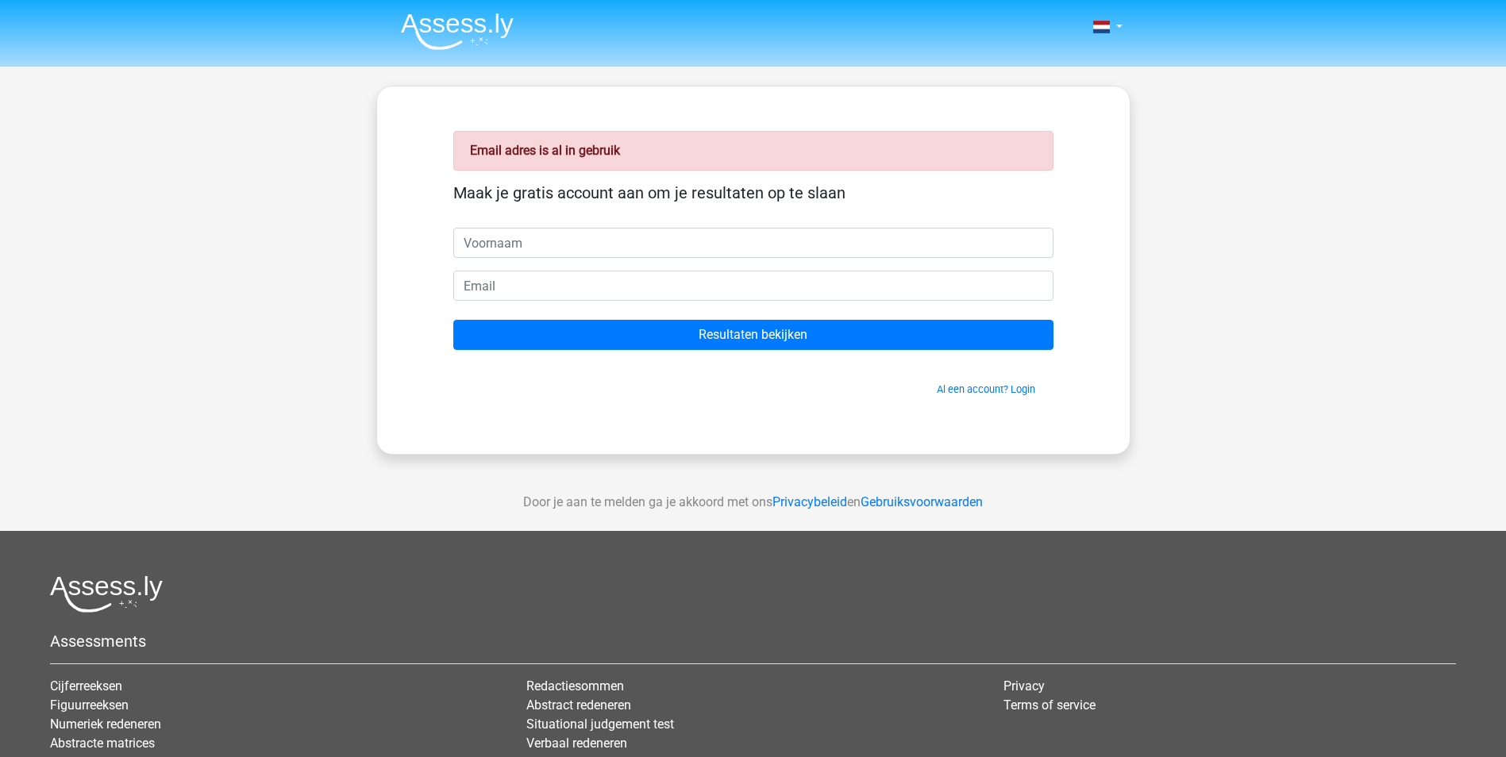
click at [580, 248] on input "text" at bounding box center [753, 243] width 600 height 30
type input "[PERSON_NAME]"
type input "[PERSON_NAME][EMAIL_ADDRESS][PERSON_NAME][DOMAIN_NAME]"
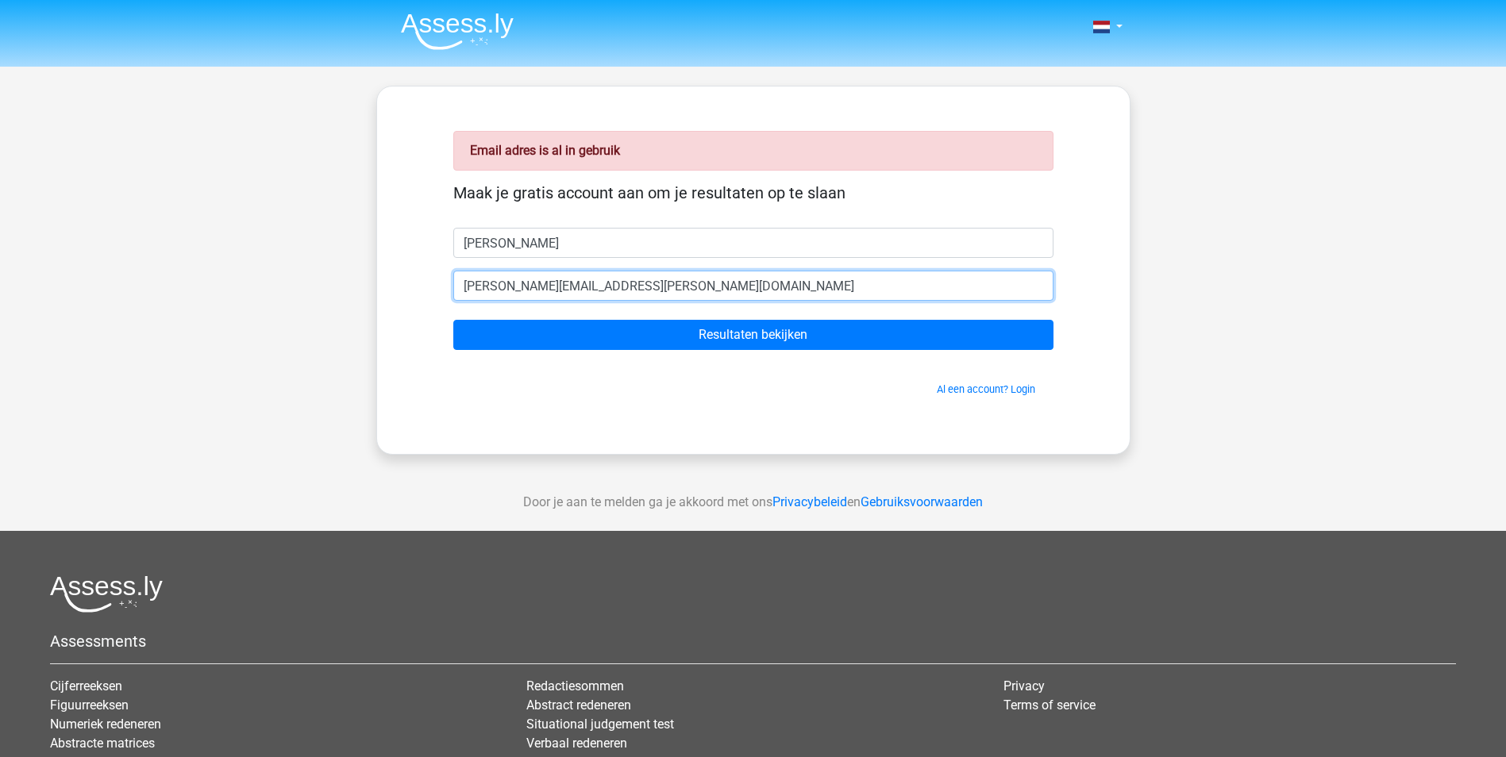
click at [590, 287] on input "reynaldo@adames.nl" at bounding box center [753, 286] width 600 height 30
click at [590, 287] on input "email" at bounding box center [753, 286] width 600 height 30
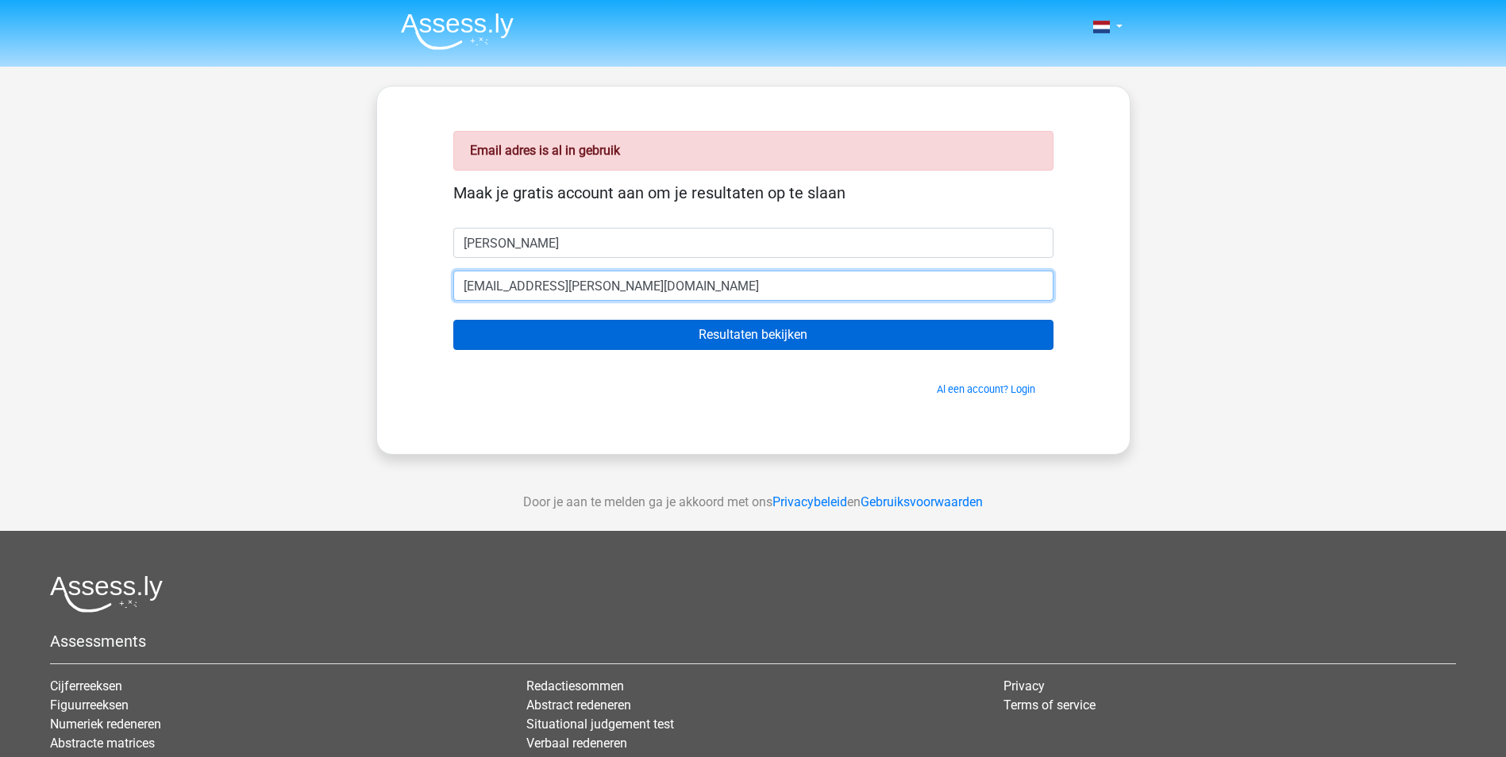
type input "[EMAIL_ADDRESS][DOMAIN_NAME]"
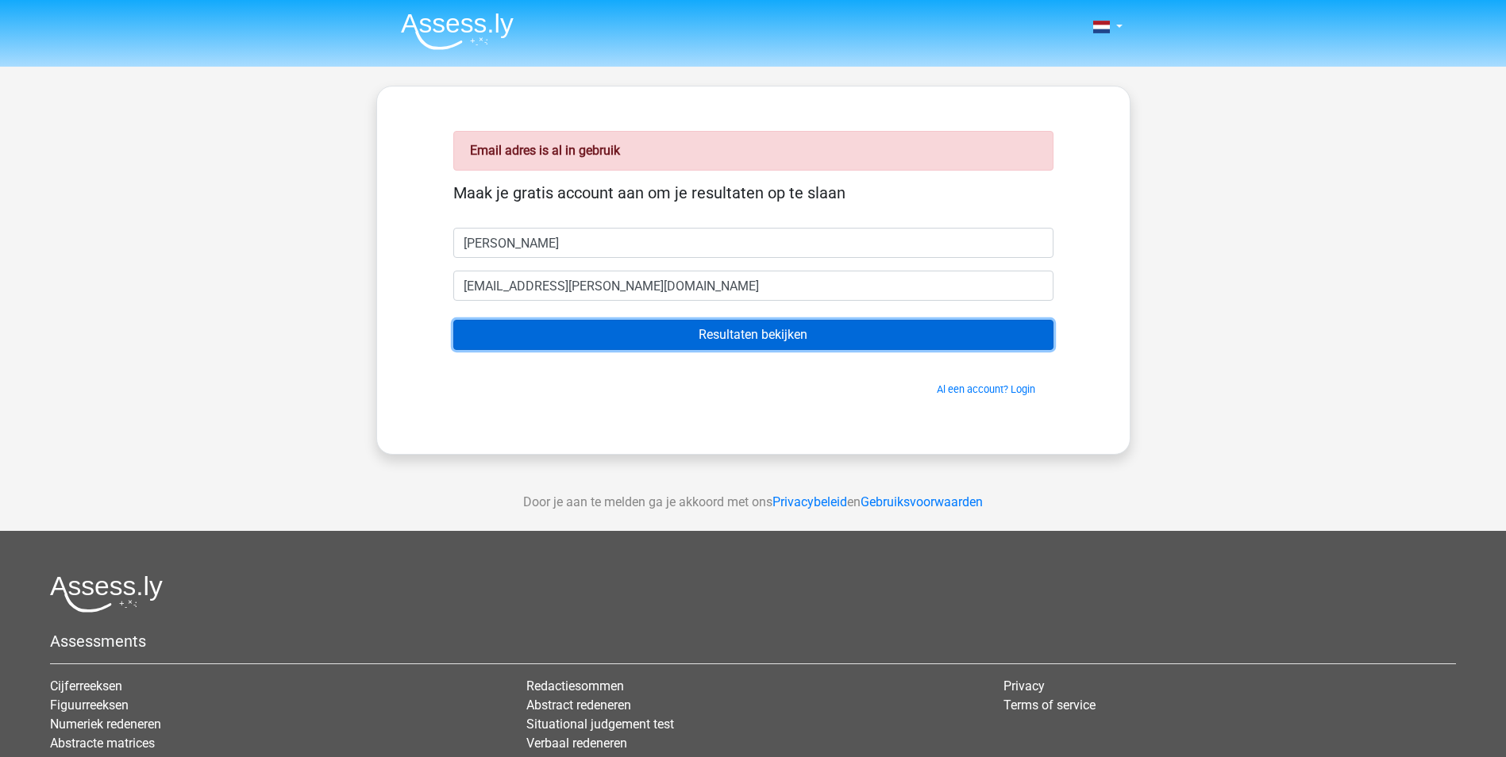
click at [736, 339] on input "Resultaten bekijken" at bounding box center [753, 335] width 600 height 30
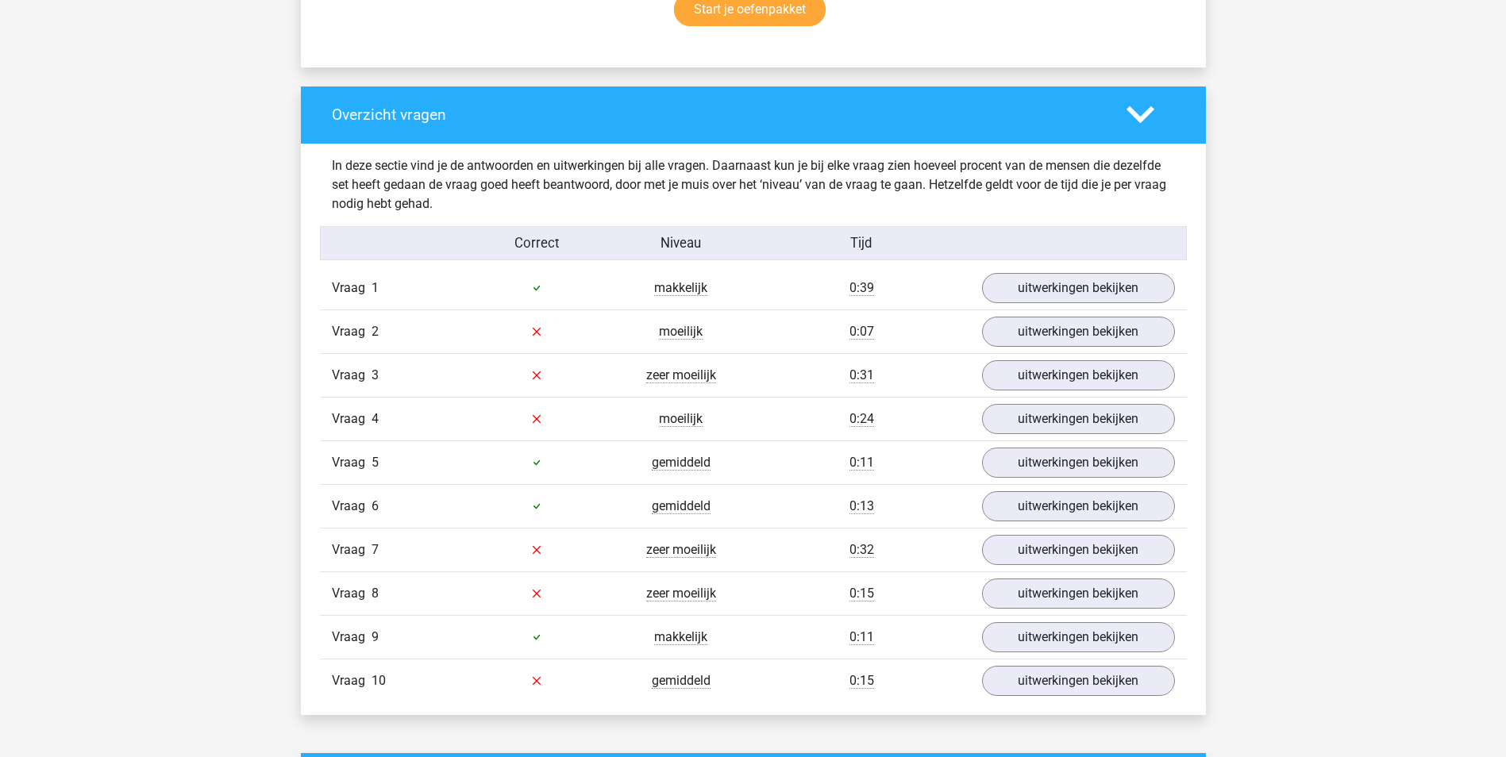
scroll to position [953, 0]
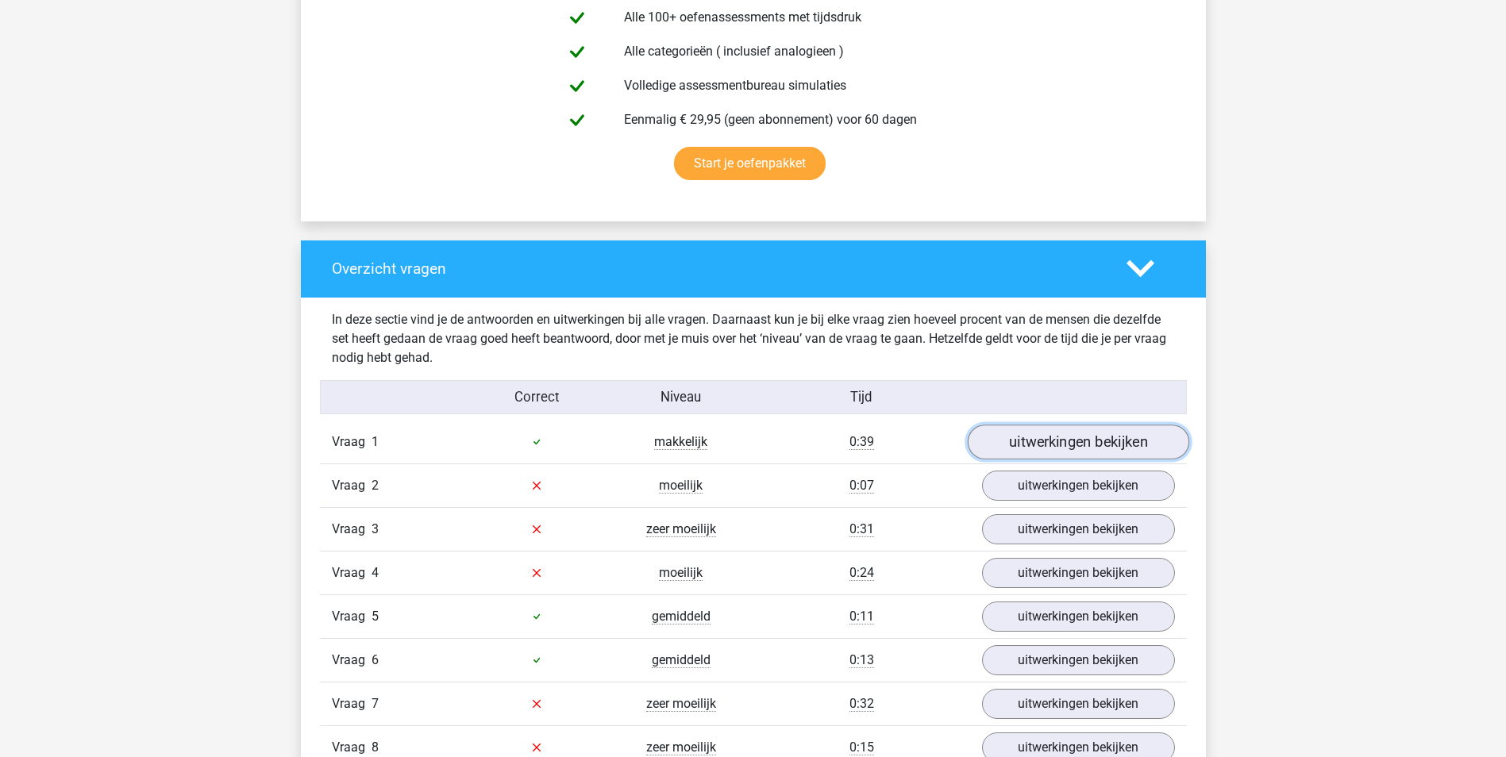
click at [1025, 443] on link "uitwerkingen bekijken" at bounding box center [1077, 442] width 221 height 35
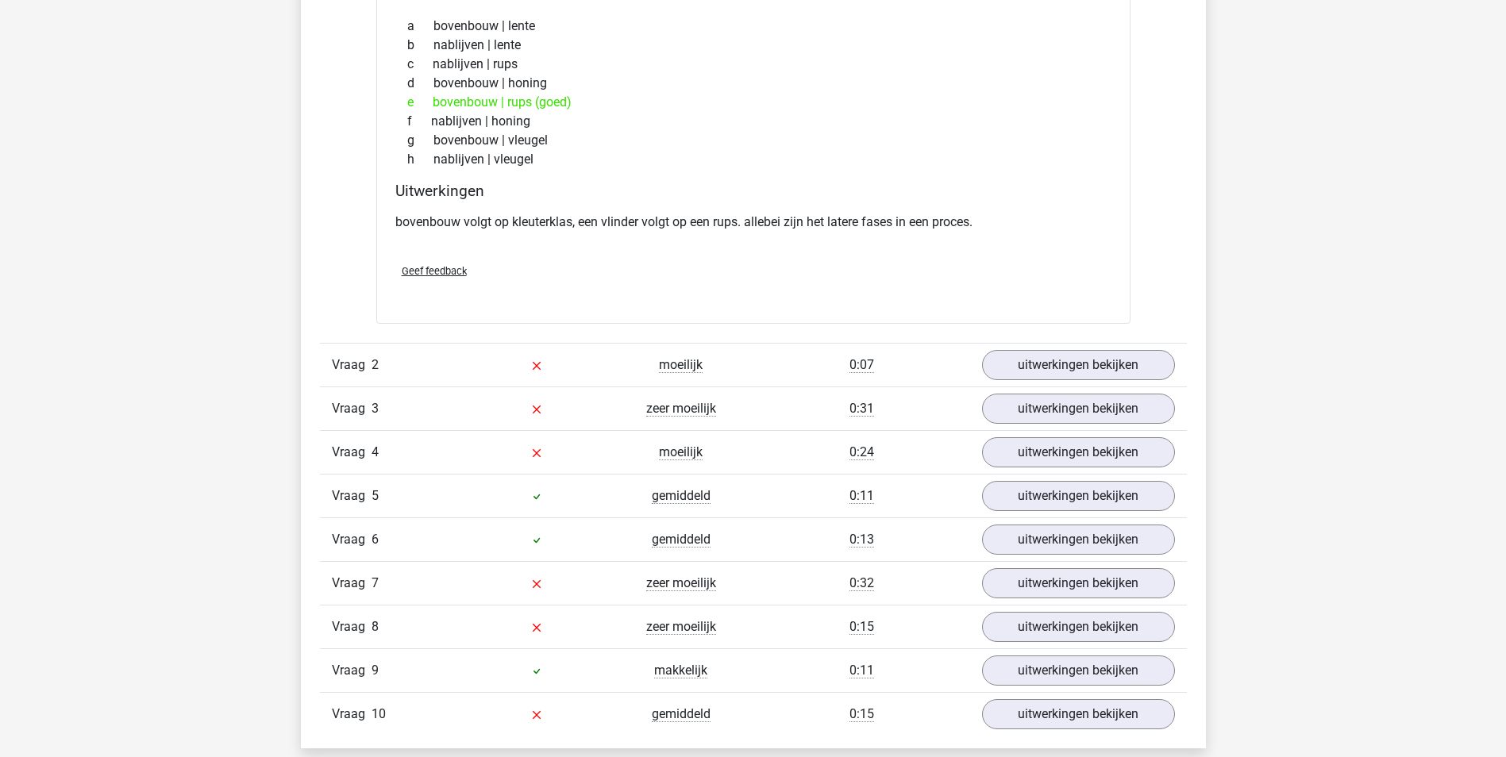
scroll to position [1588, 0]
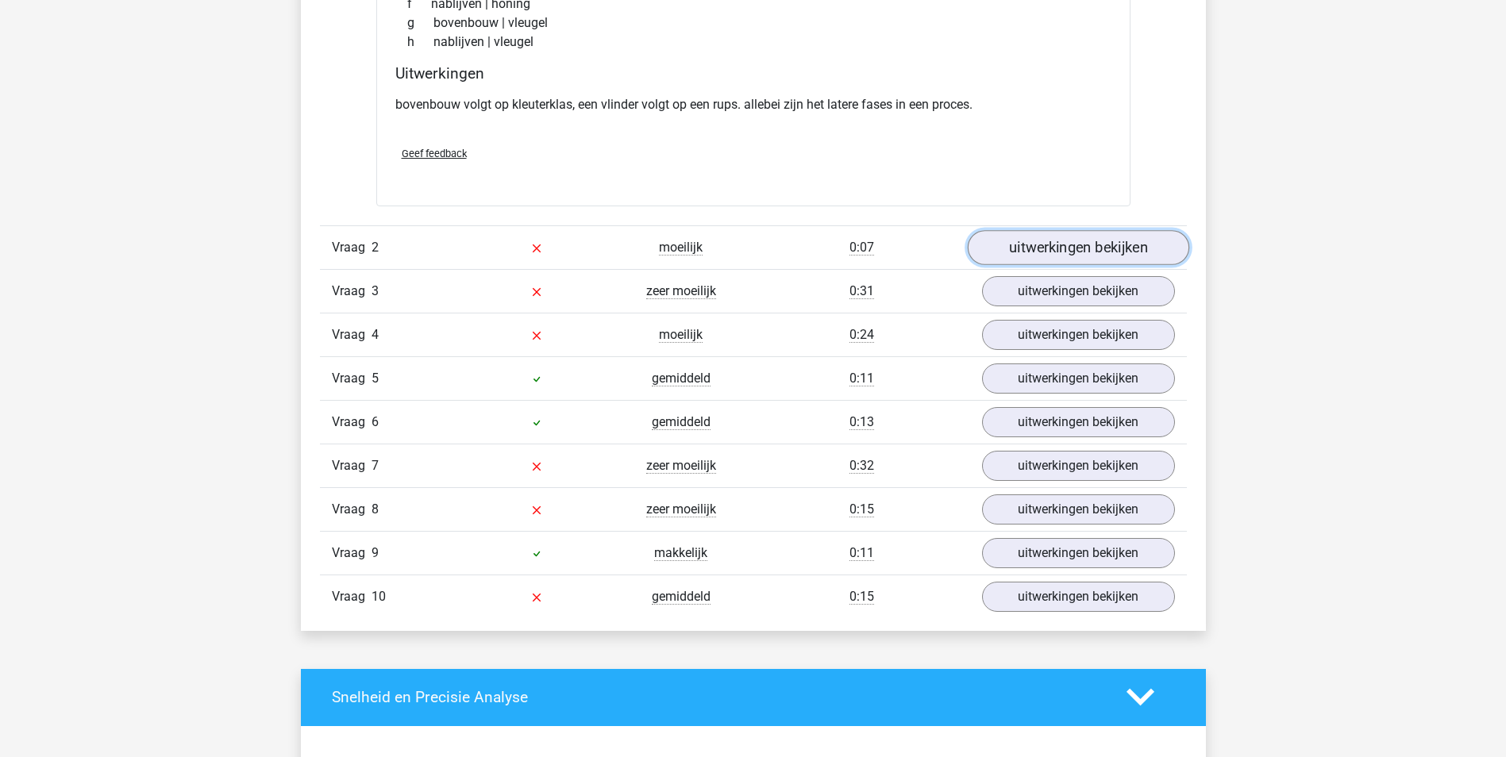
click at [1084, 250] on link "uitwerkingen bekijken" at bounding box center [1077, 247] width 221 height 35
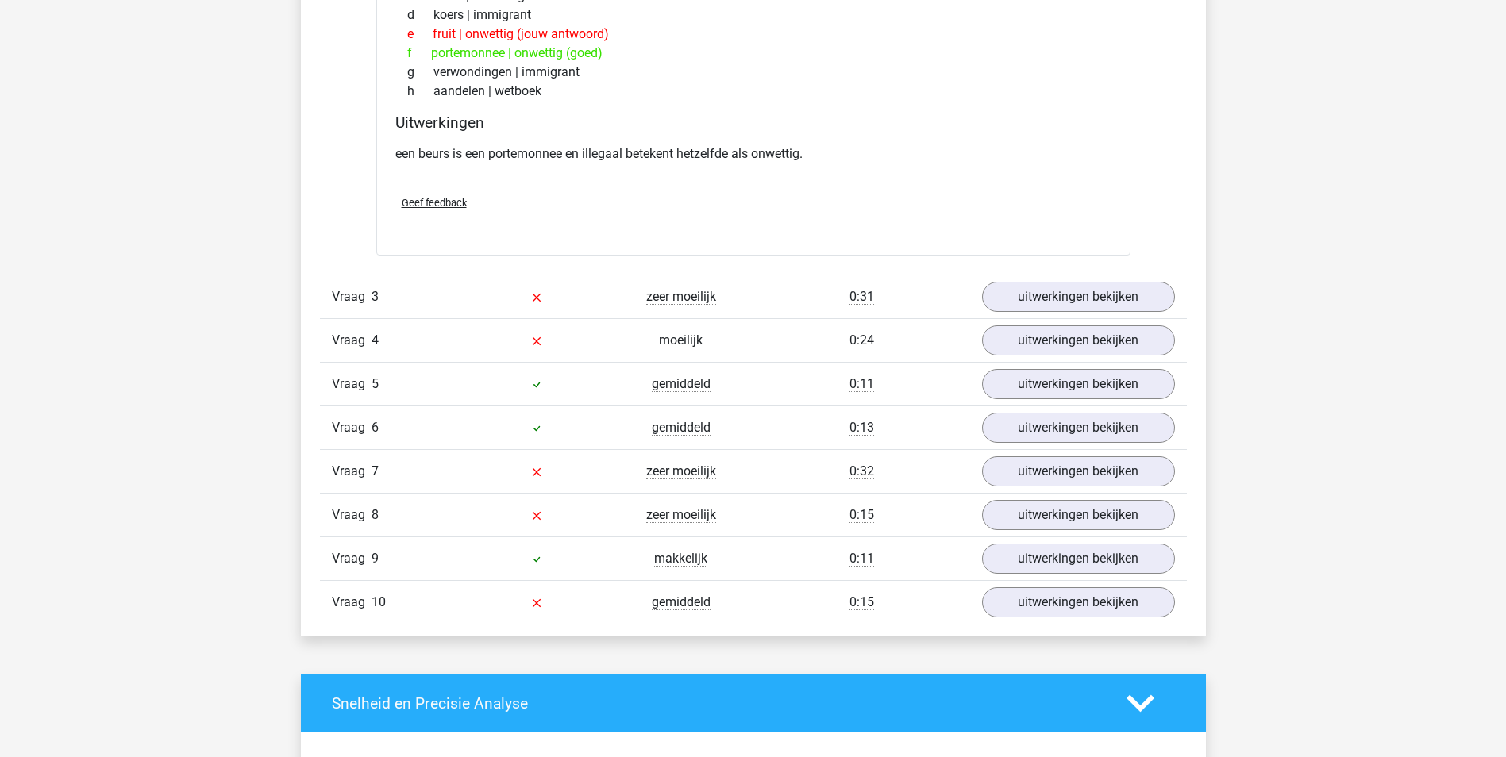
scroll to position [1985, 0]
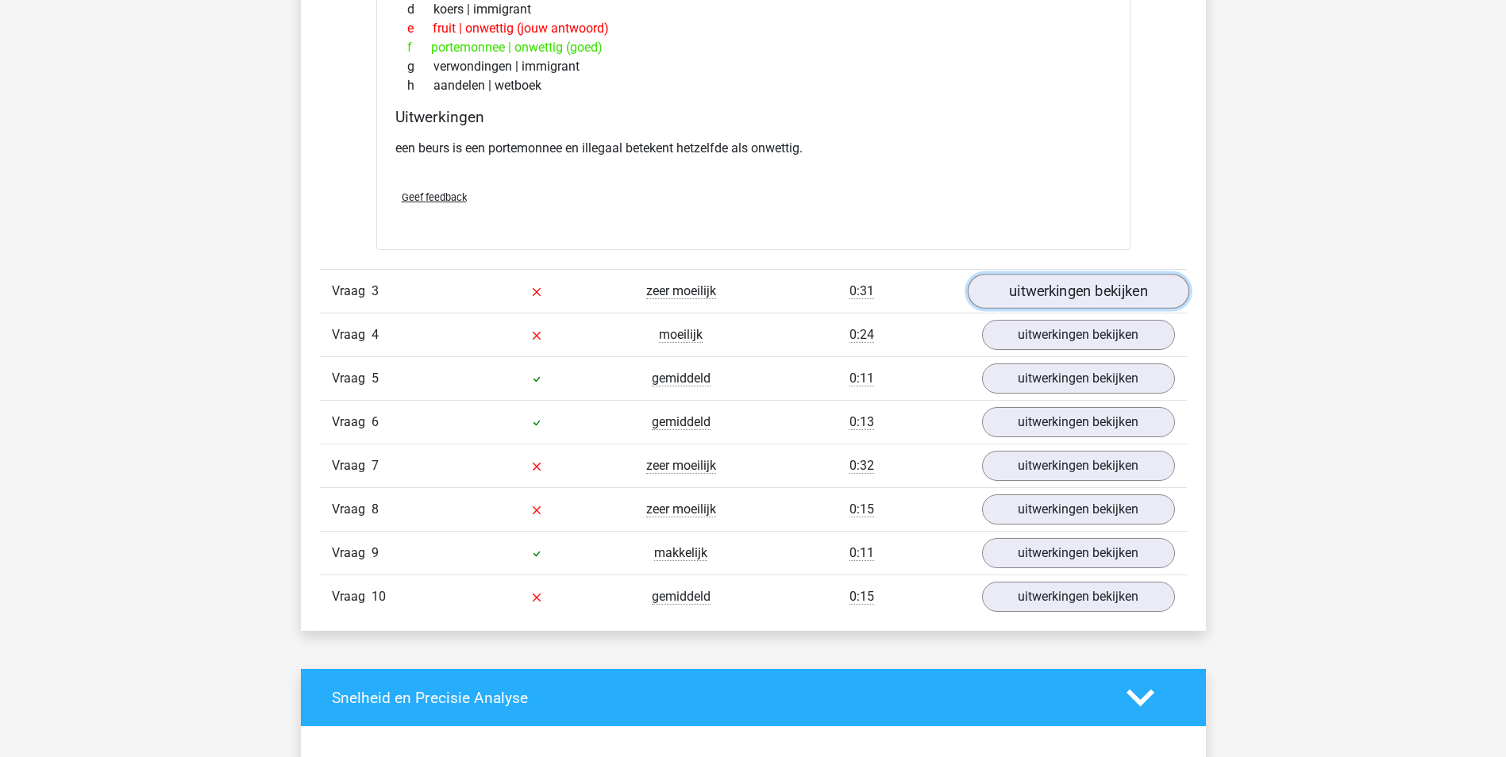
click at [1053, 303] on link "uitwerkingen bekijken" at bounding box center [1077, 291] width 221 height 35
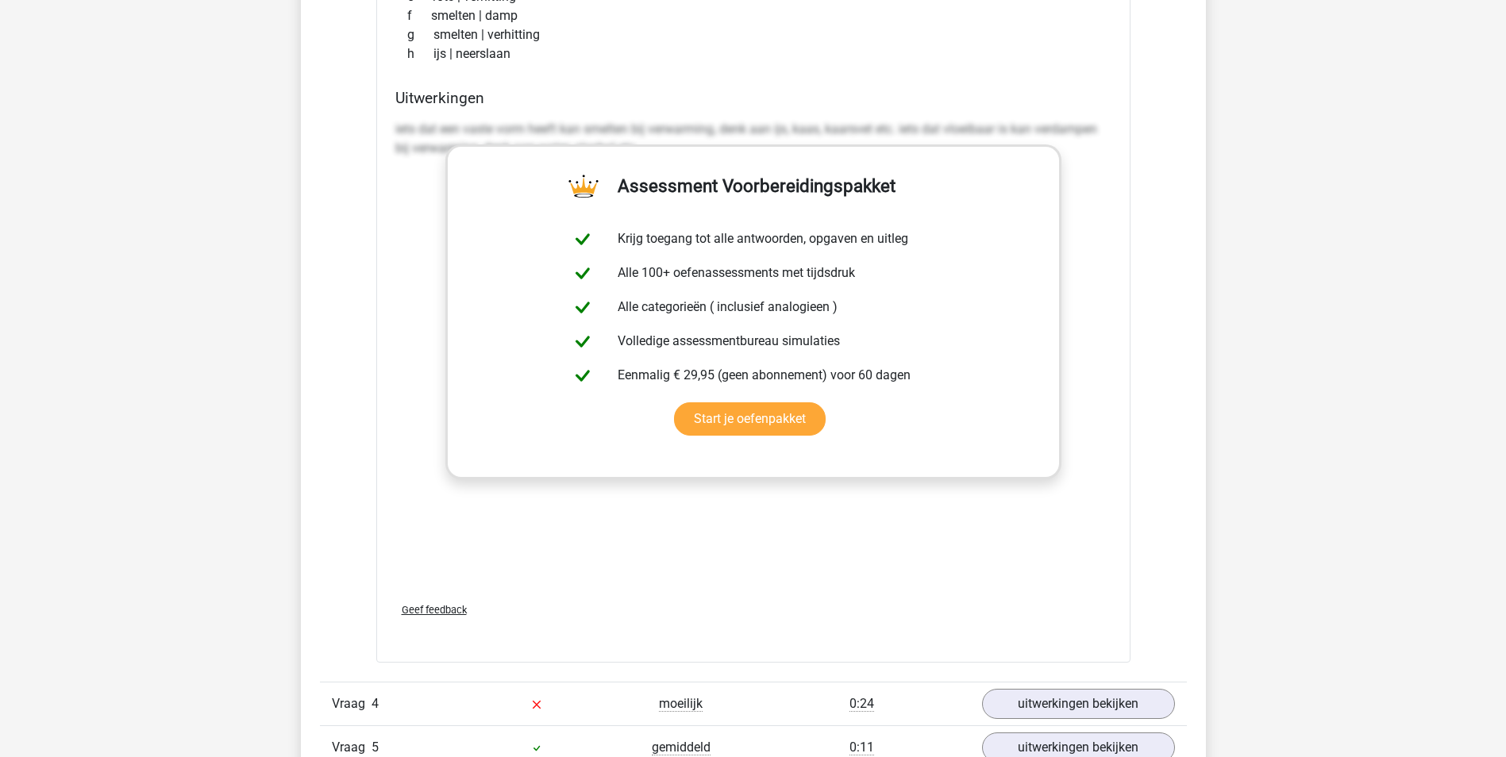
scroll to position [2461, 0]
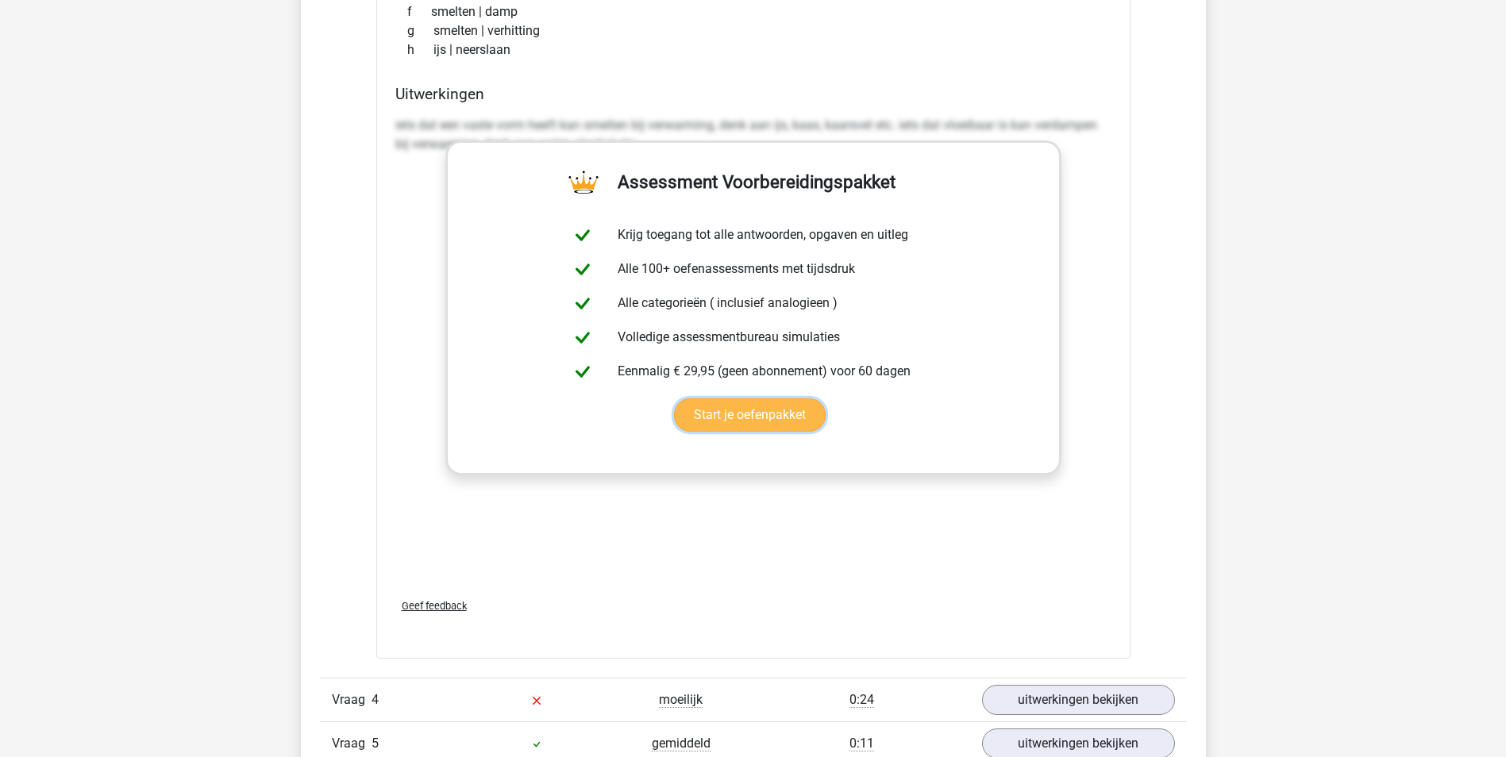
click at [781, 410] on link "Start je oefenpakket" at bounding box center [750, 415] width 152 height 33
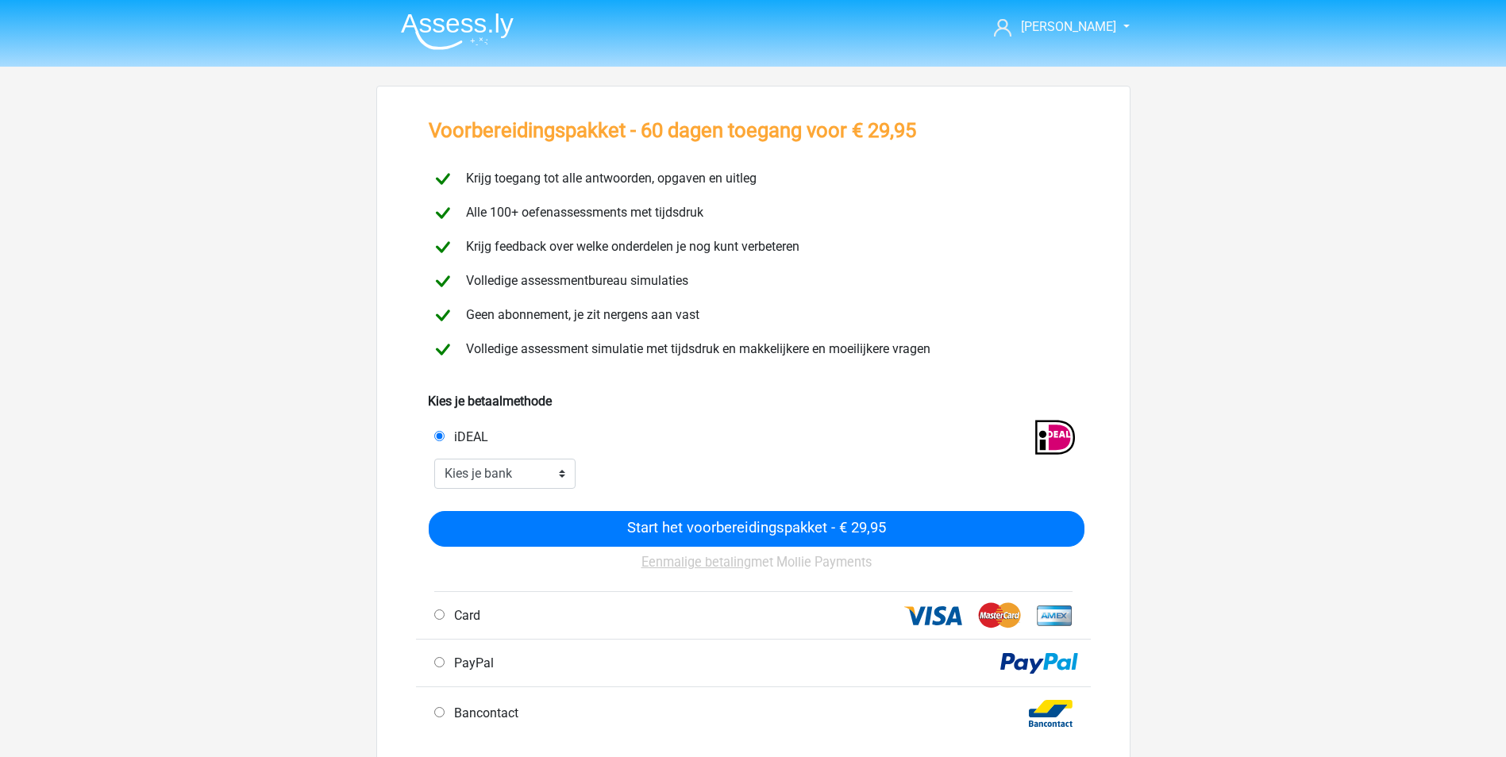
click at [464, 33] on img at bounding box center [457, 31] width 113 height 37
